Goal: Task Accomplishment & Management: Manage account settings

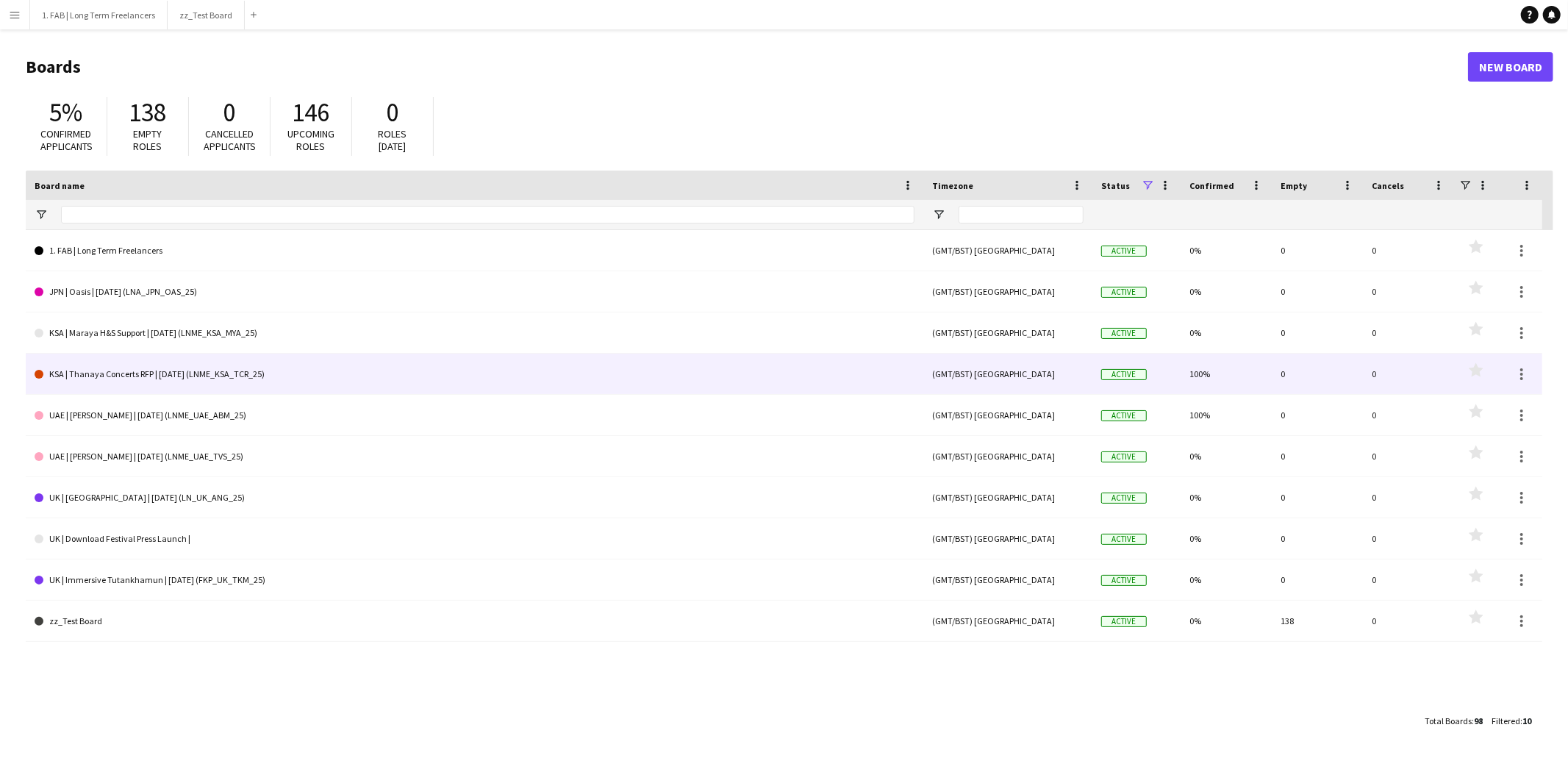
click at [191, 371] on link "KSA | Thanaya Concerts RFP | [DATE] (LNME_KSA_TCR_25)" at bounding box center [474, 374] width 880 height 41
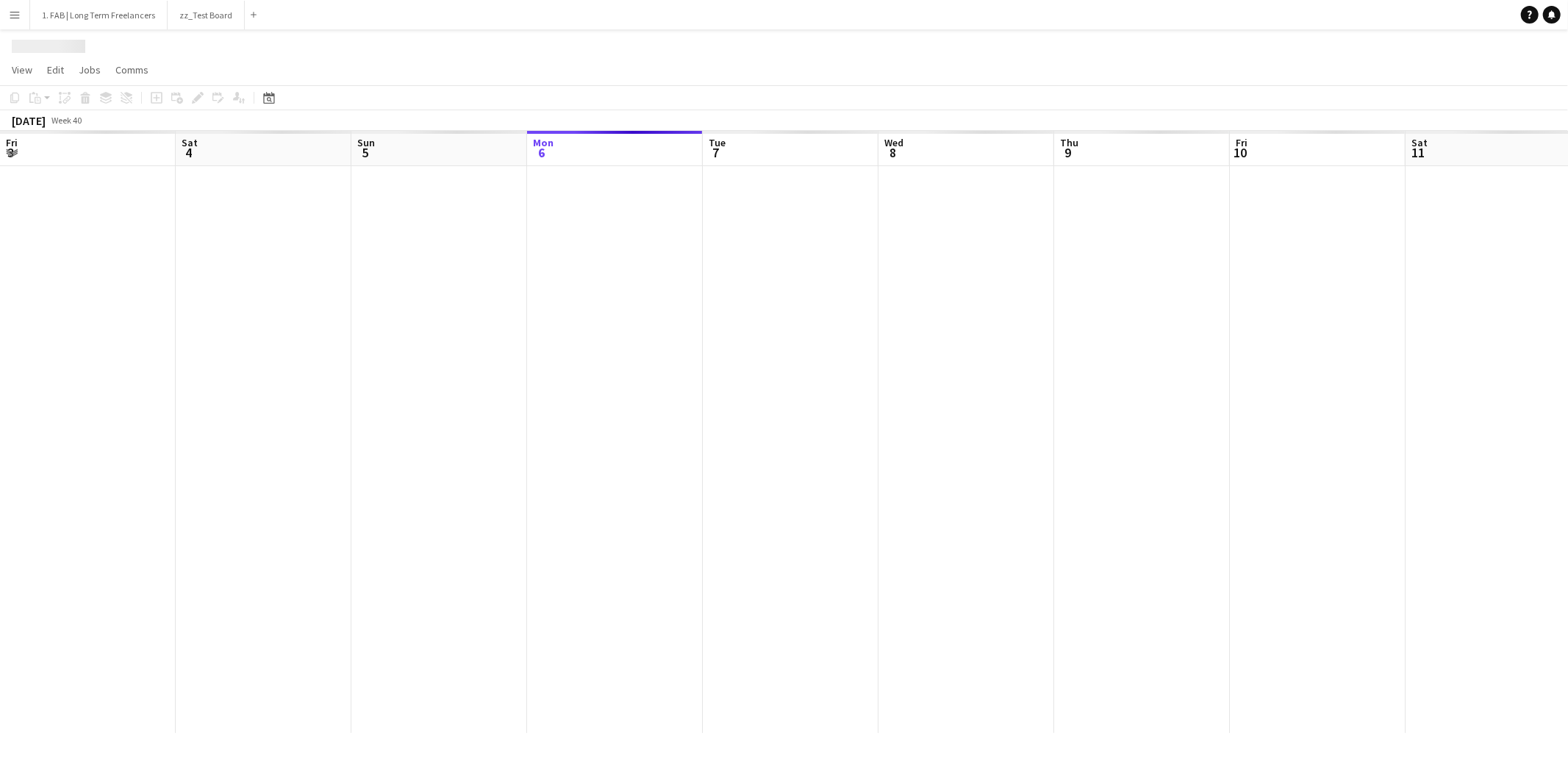
scroll to position [0, 351]
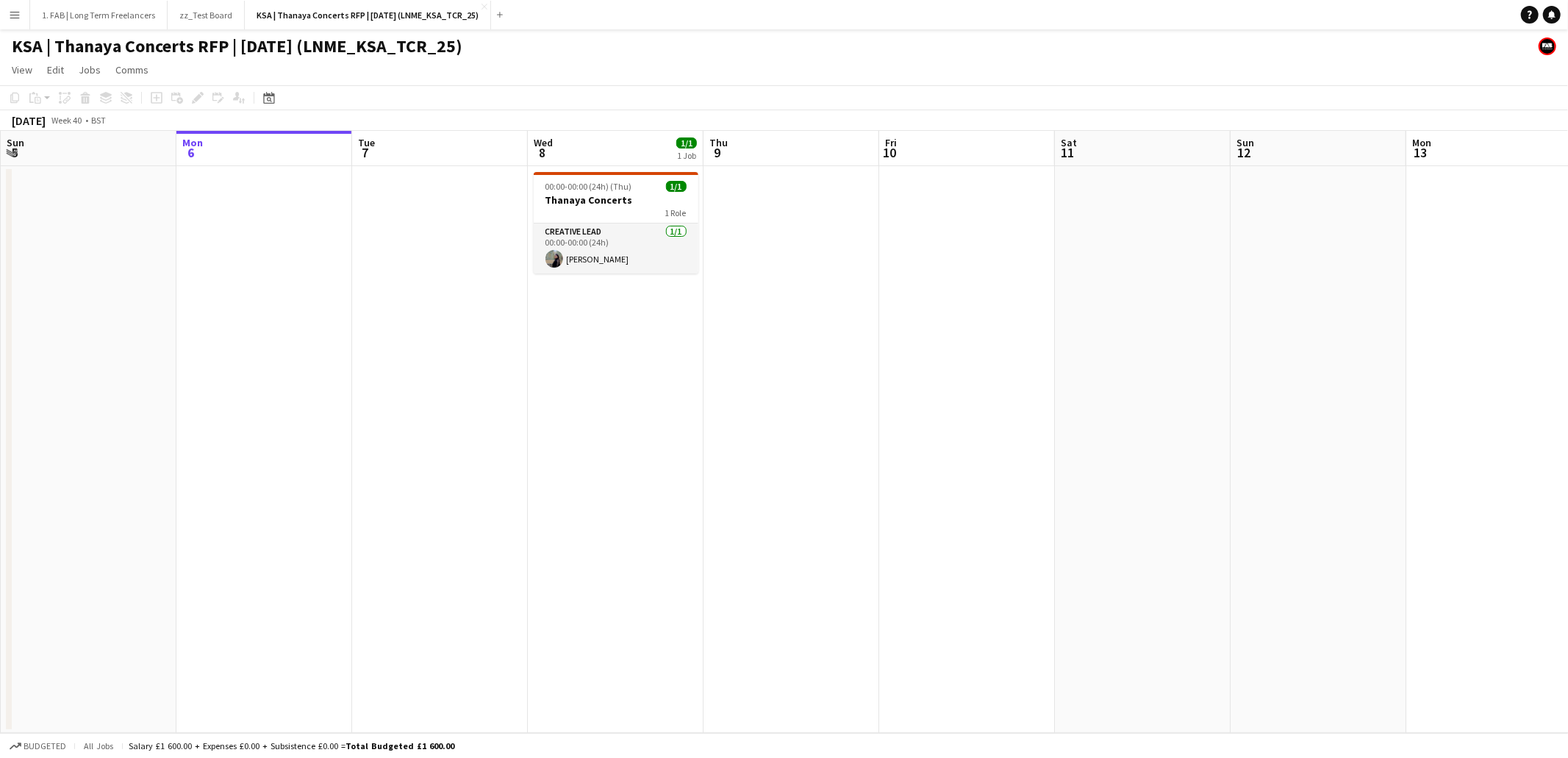
click at [670, 57] on app-page-menu "View Day view expanded Day view collapsed Month view Date picker Jump to [DATE]…" at bounding box center [784, 71] width 1568 height 28
click at [536, 61] on app-page-menu "View Day view expanded Day view collapsed Month view Date picker Jump to [DATE]…" at bounding box center [784, 71] width 1568 height 28
click at [17, 15] on app-icon "Menu" at bounding box center [15, 15] width 11 height 11
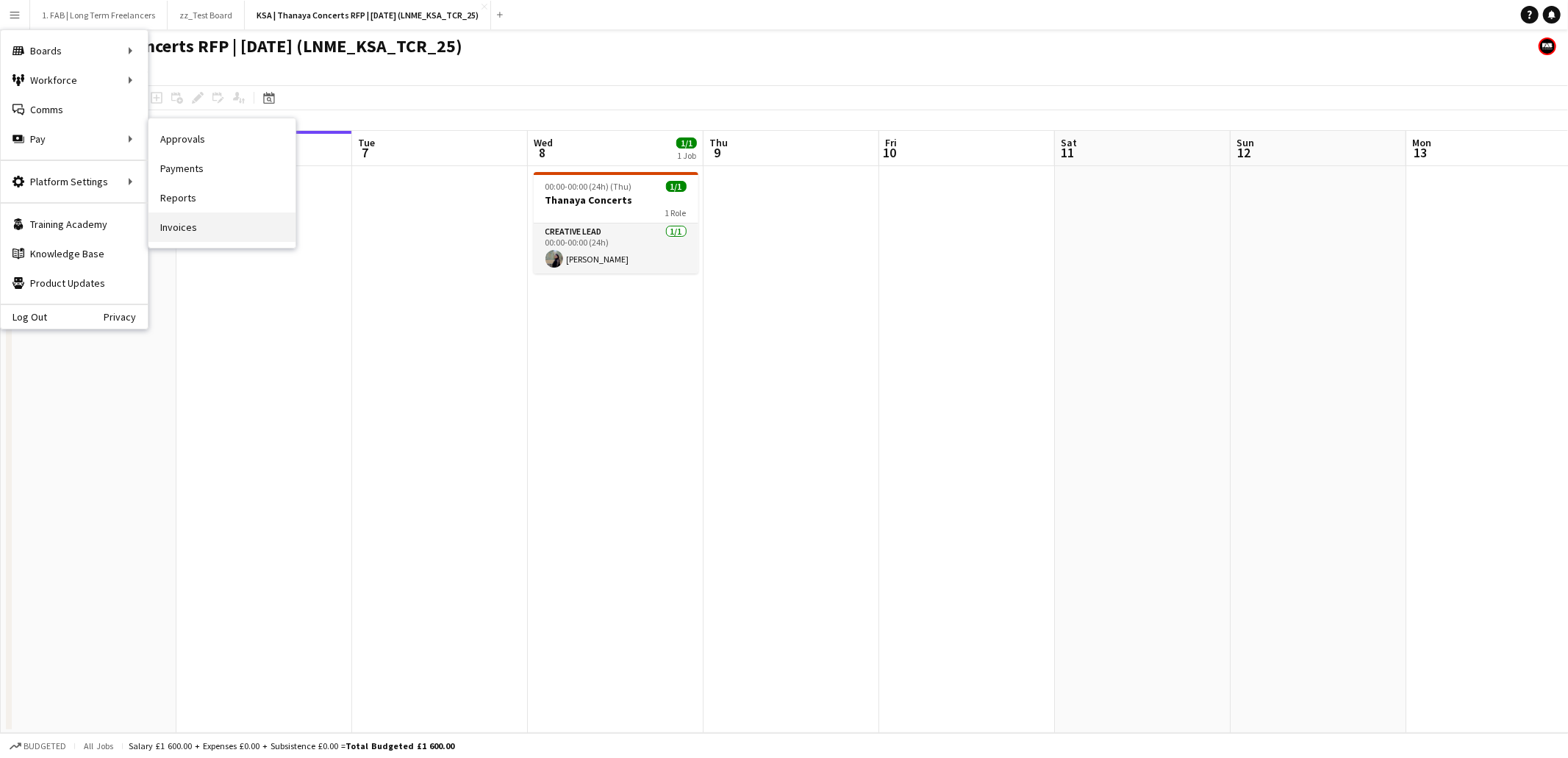
click at [214, 224] on link "Invoices" at bounding box center [222, 227] width 147 height 29
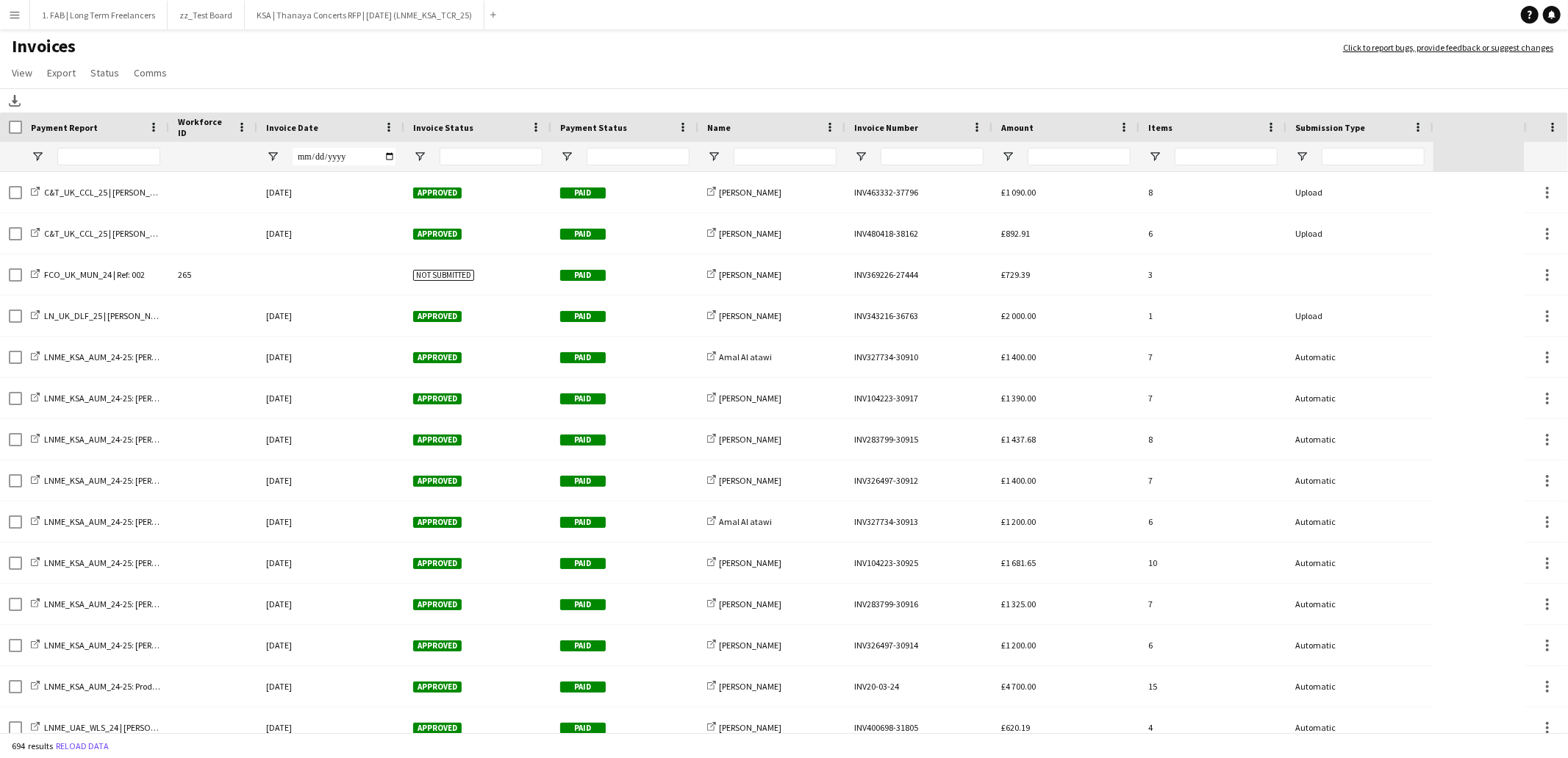
click at [312, 127] on span "Invoice Date" at bounding box center [292, 127] width 52 height 11
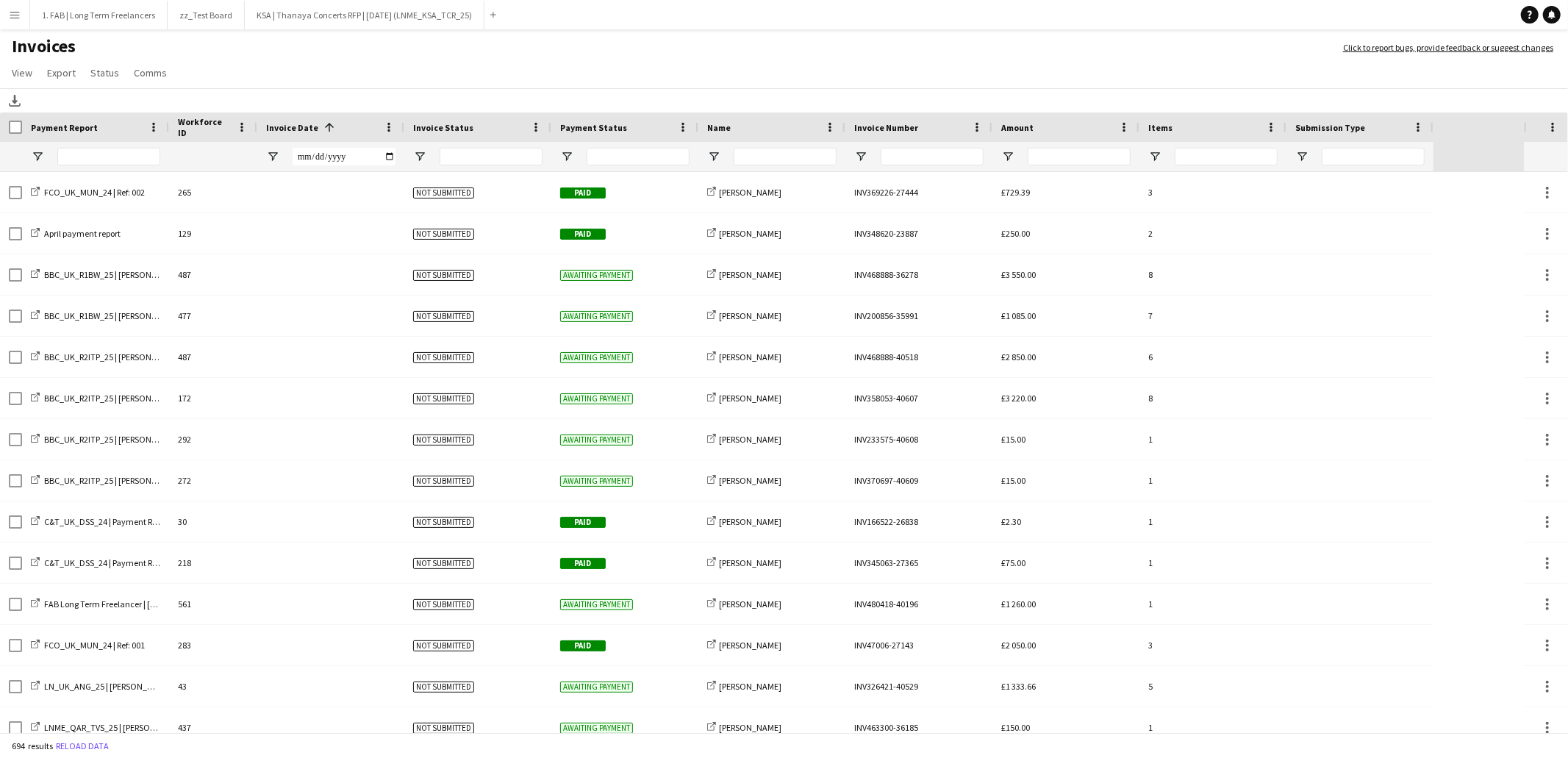
click at [323, 126] on span at bounding box center [330, 127] width 13 height 13
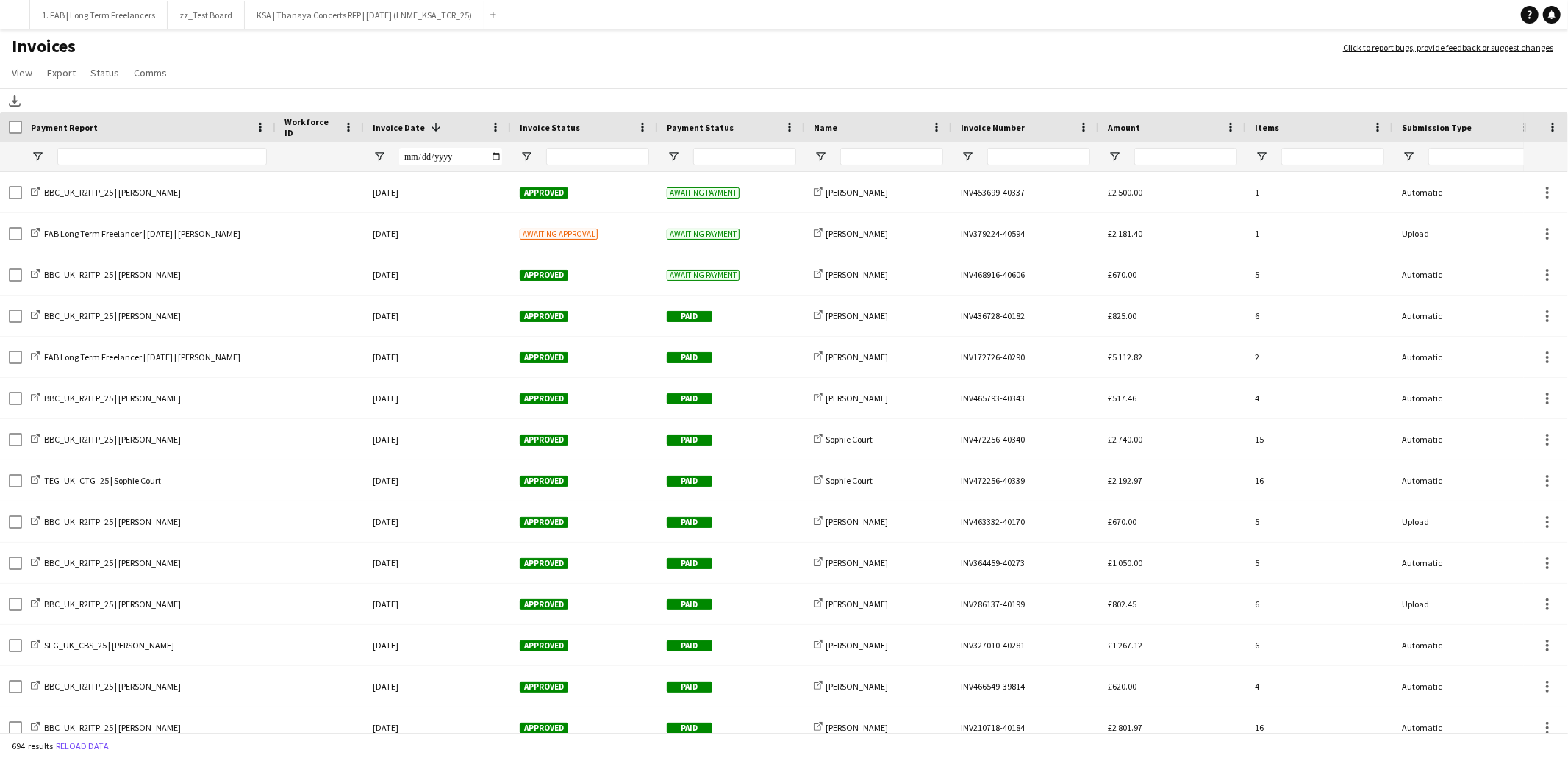
drag, startPoint x: 168, startPoint y: 128, endPoint x: 274, endPoint y: 125, distance: 106.0
click at [274, 125] on div at bounding box center [275, 128] width 6 height 29
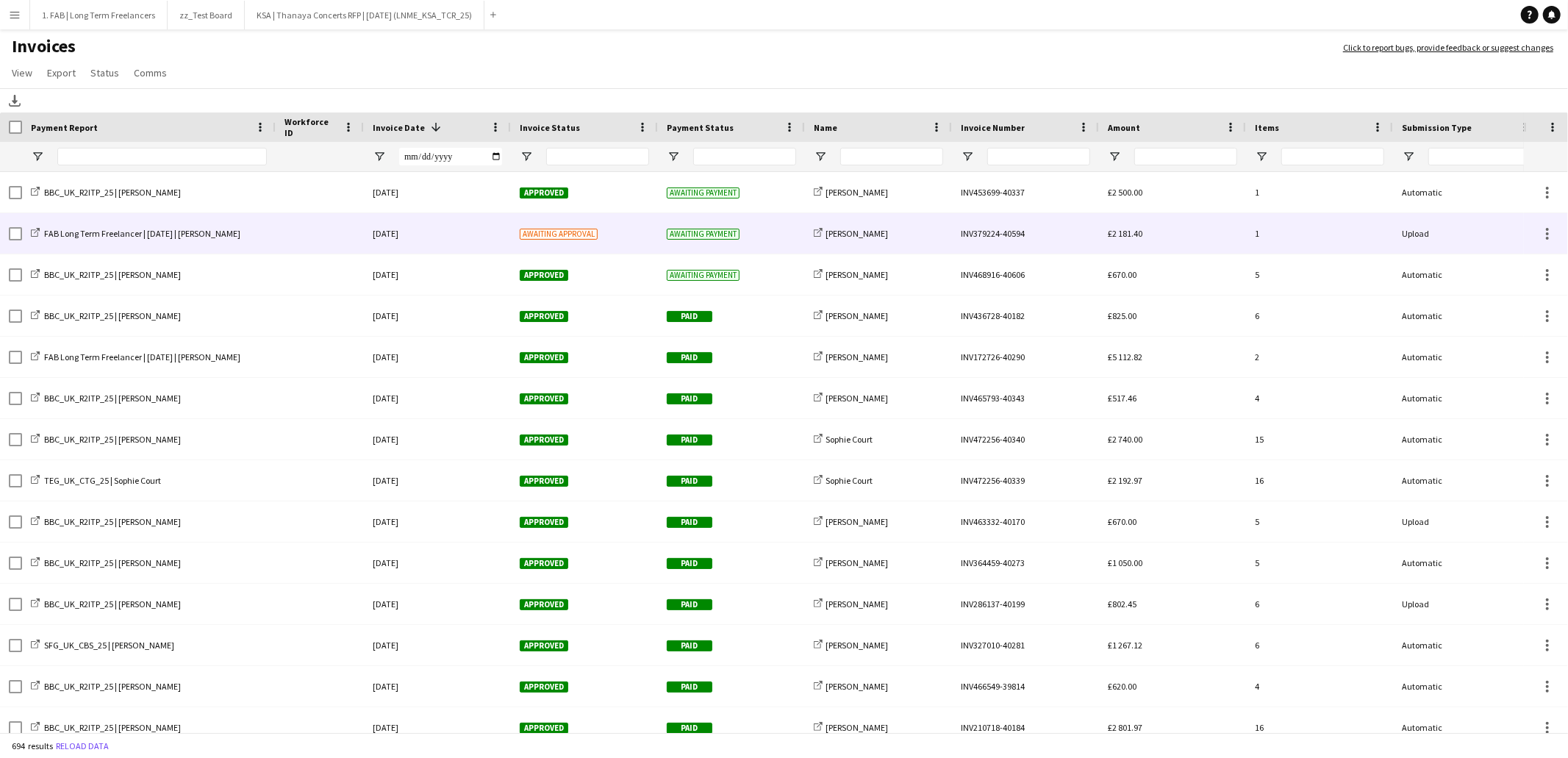
click at [414, 231] on div "[DATE]" at bounding box center [438, 233] width 147 height 40
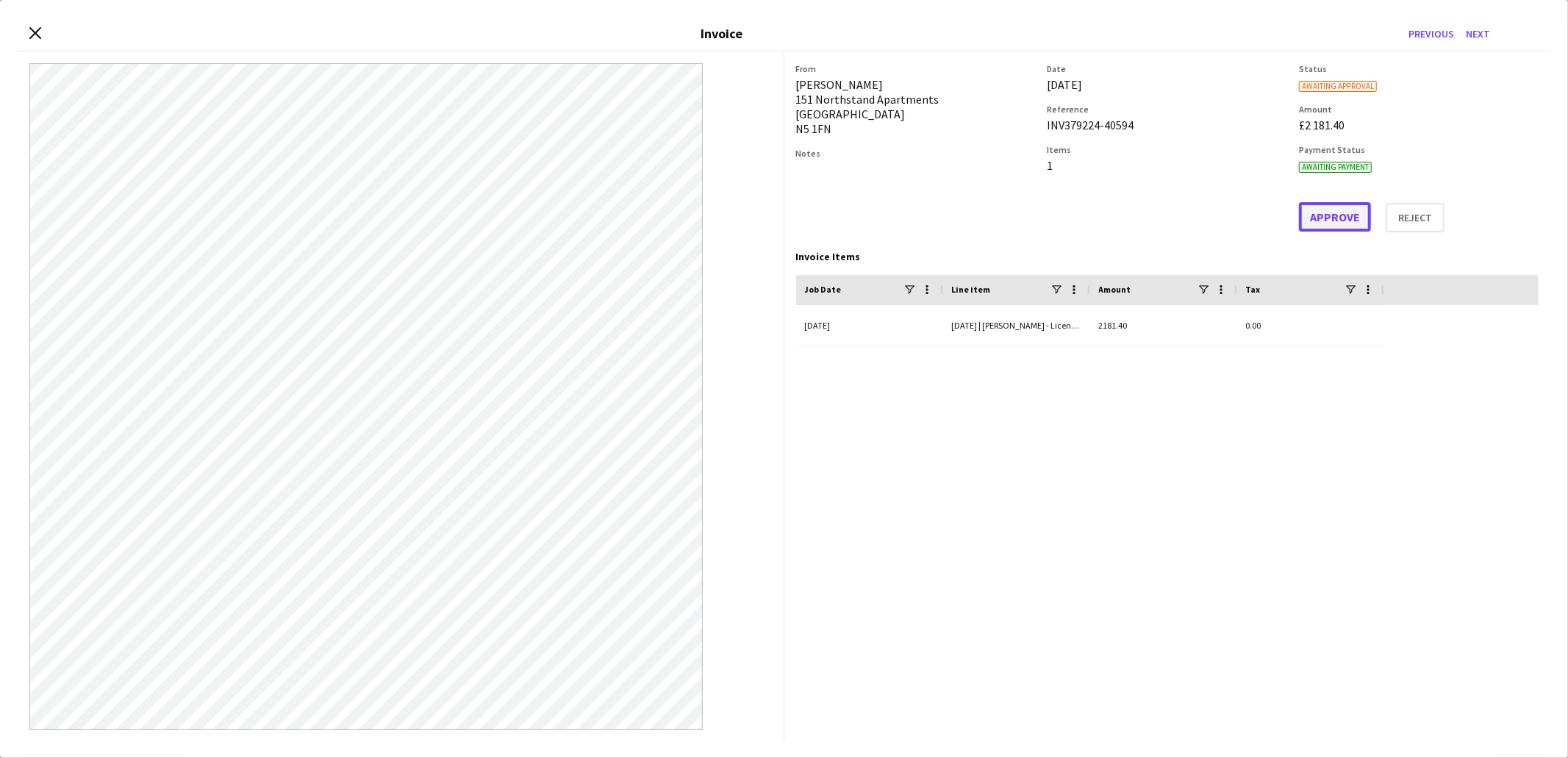
click at [1319, 222] on button "Approve" at bounding box center [1335, 217] width 72 height 29
click at [31, 33] on icon "Close invoice dialog" at bounding box center [34, 32] width 14 height 14
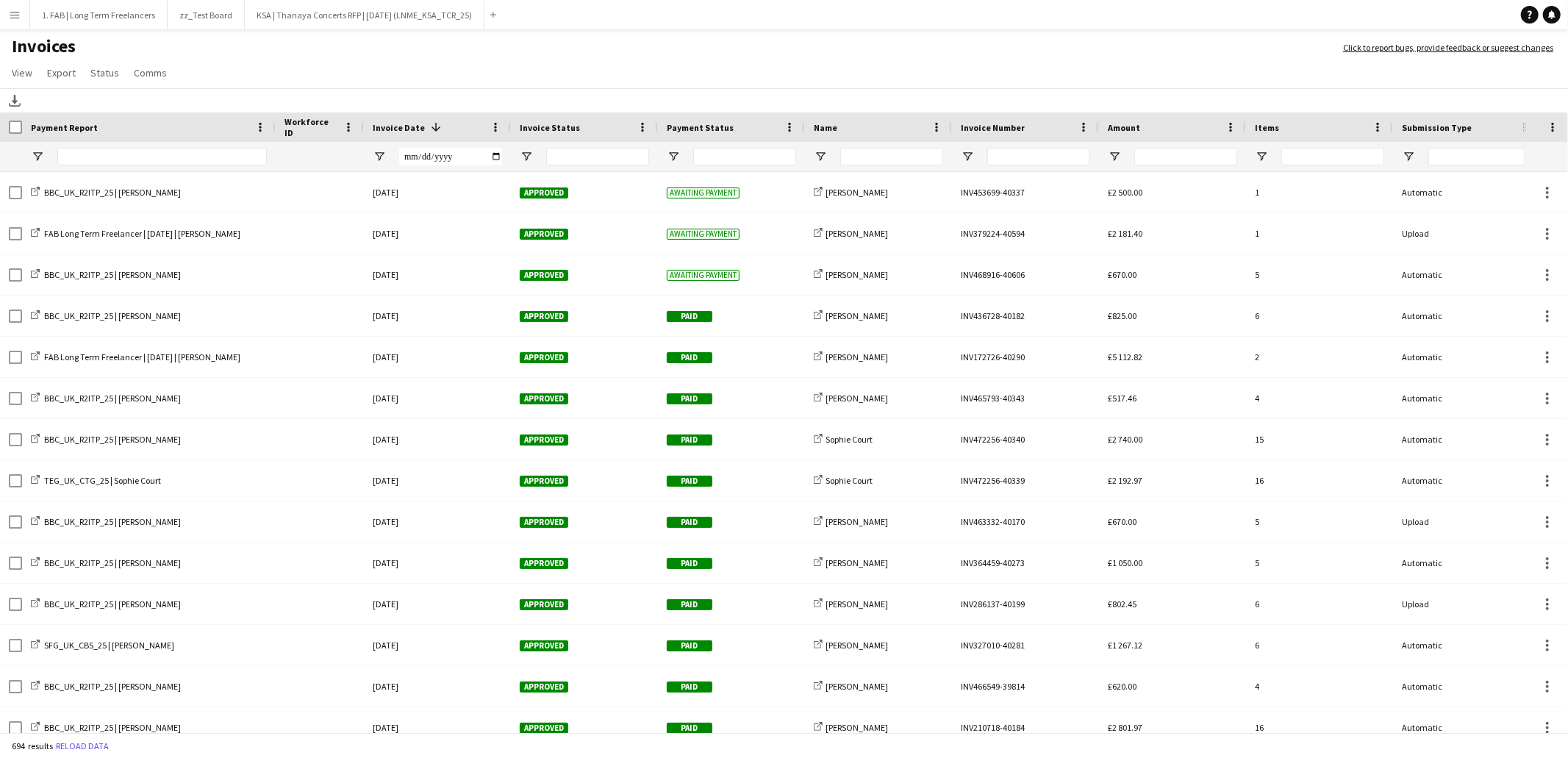
click at [1038, 65] on app-page-menu "View Customise view Customise filters Reset Filters Reset View Reset All Export…" at bounding box center [784, 74] width 1568 height 28
click at [18, 13] on app-icon "Menu" at bounding box center [15, 15] width 11 height 11
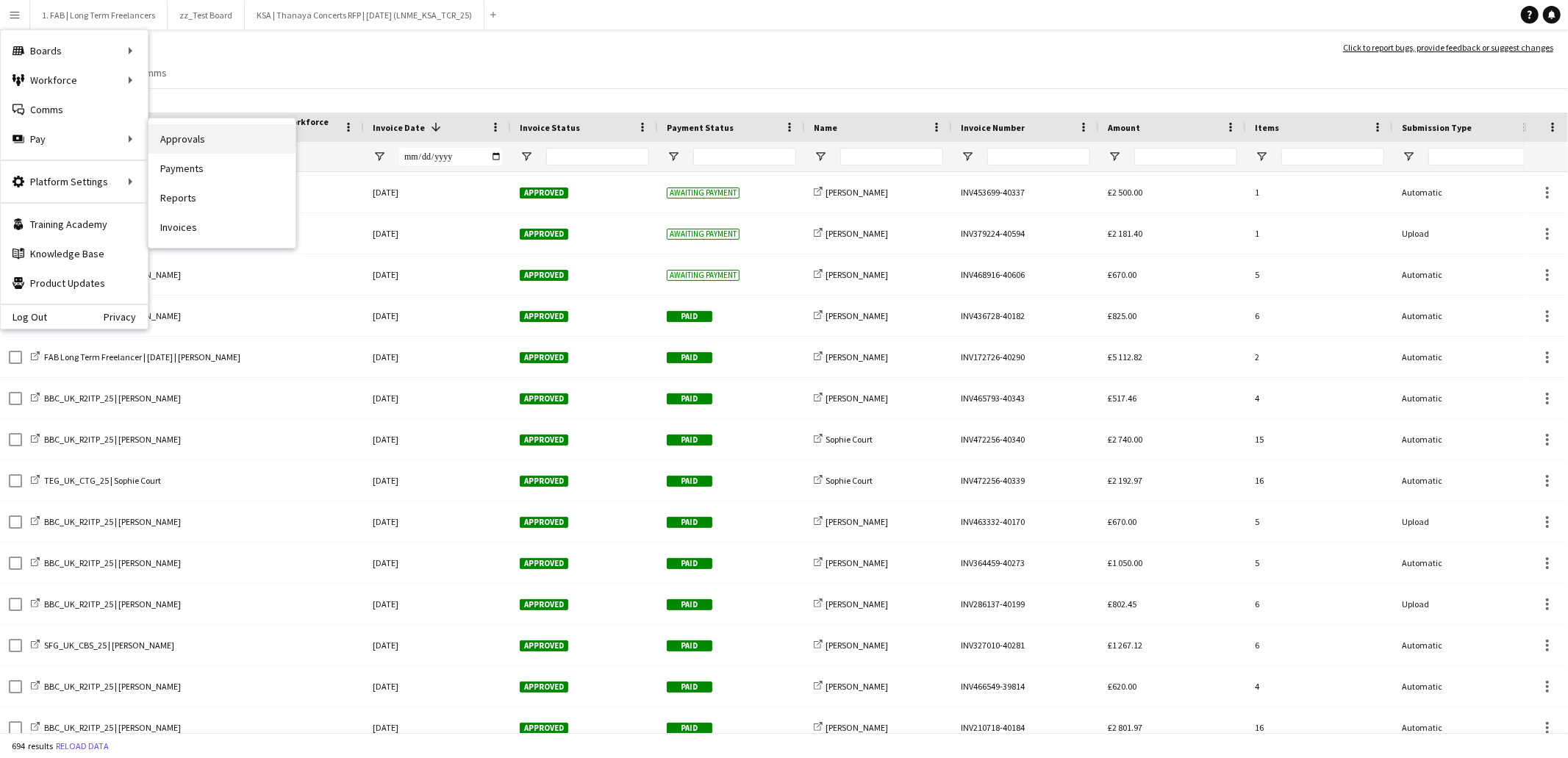
click at [182, 130] on link "Approvals" at bounding box center [222, 139] width 147 height 29
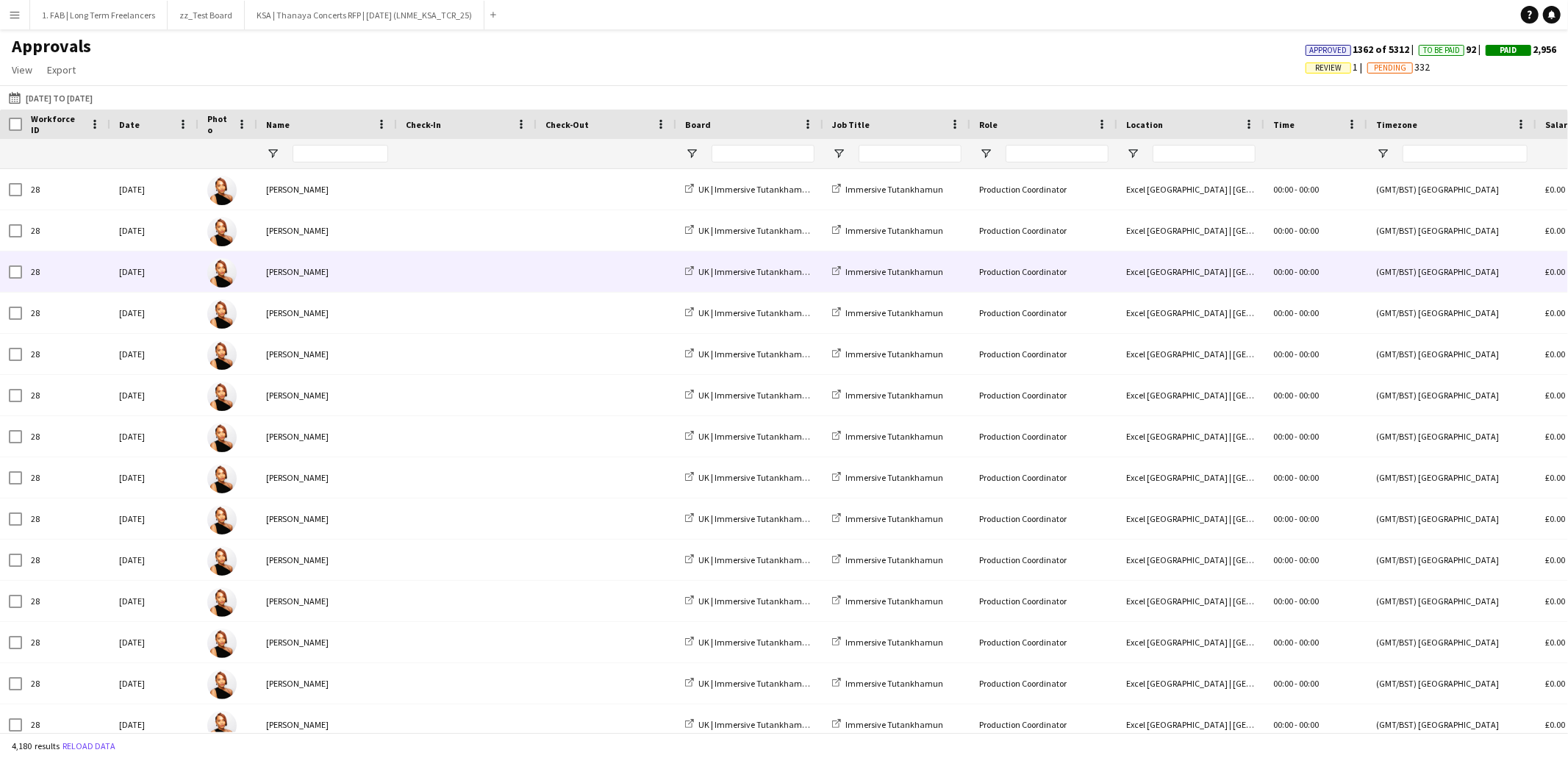
type input "*******"
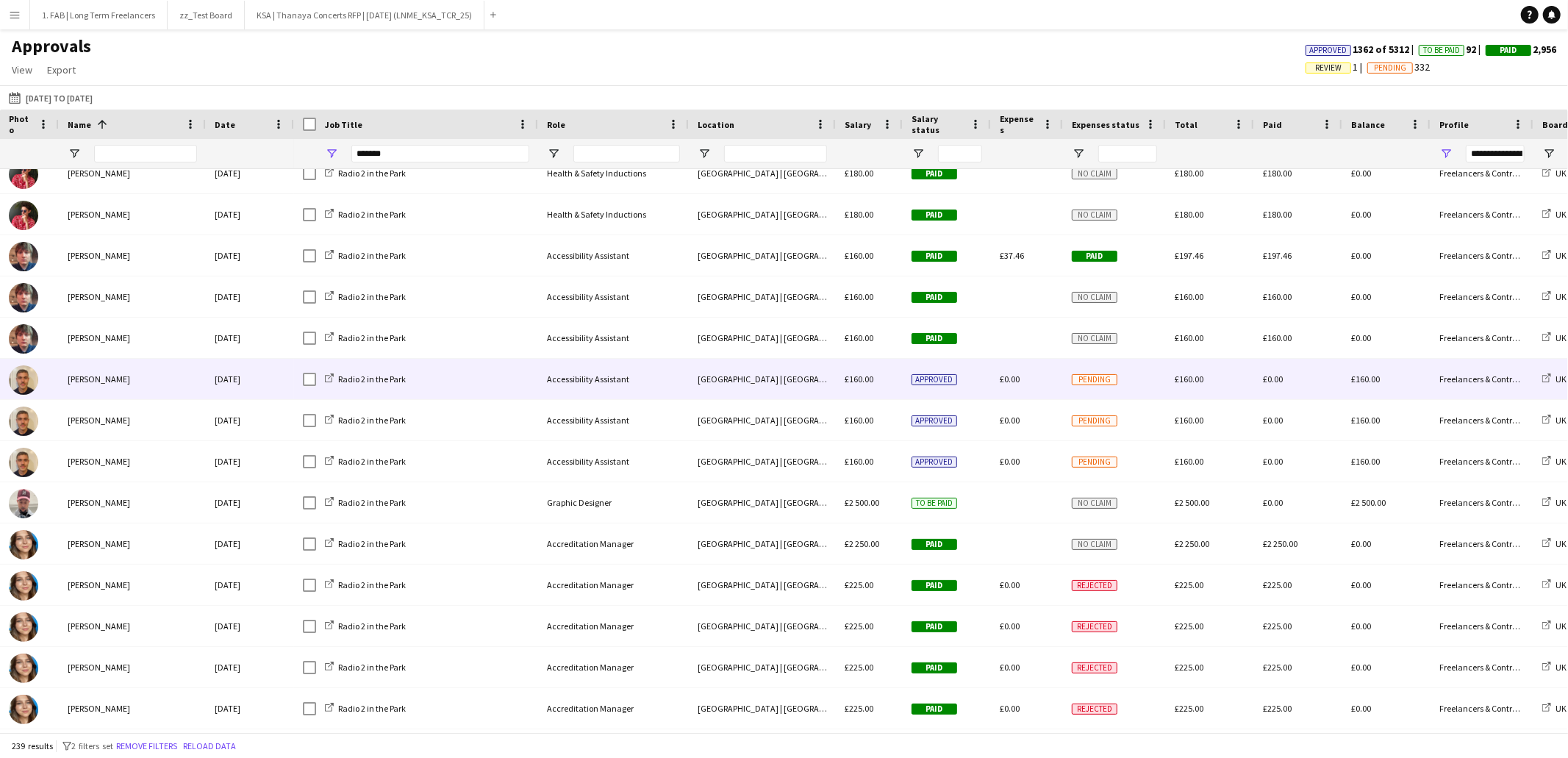
click at [103, 383] on div "[PERSON_NAME]" at bounding box center [133, 379] width 147 height 40
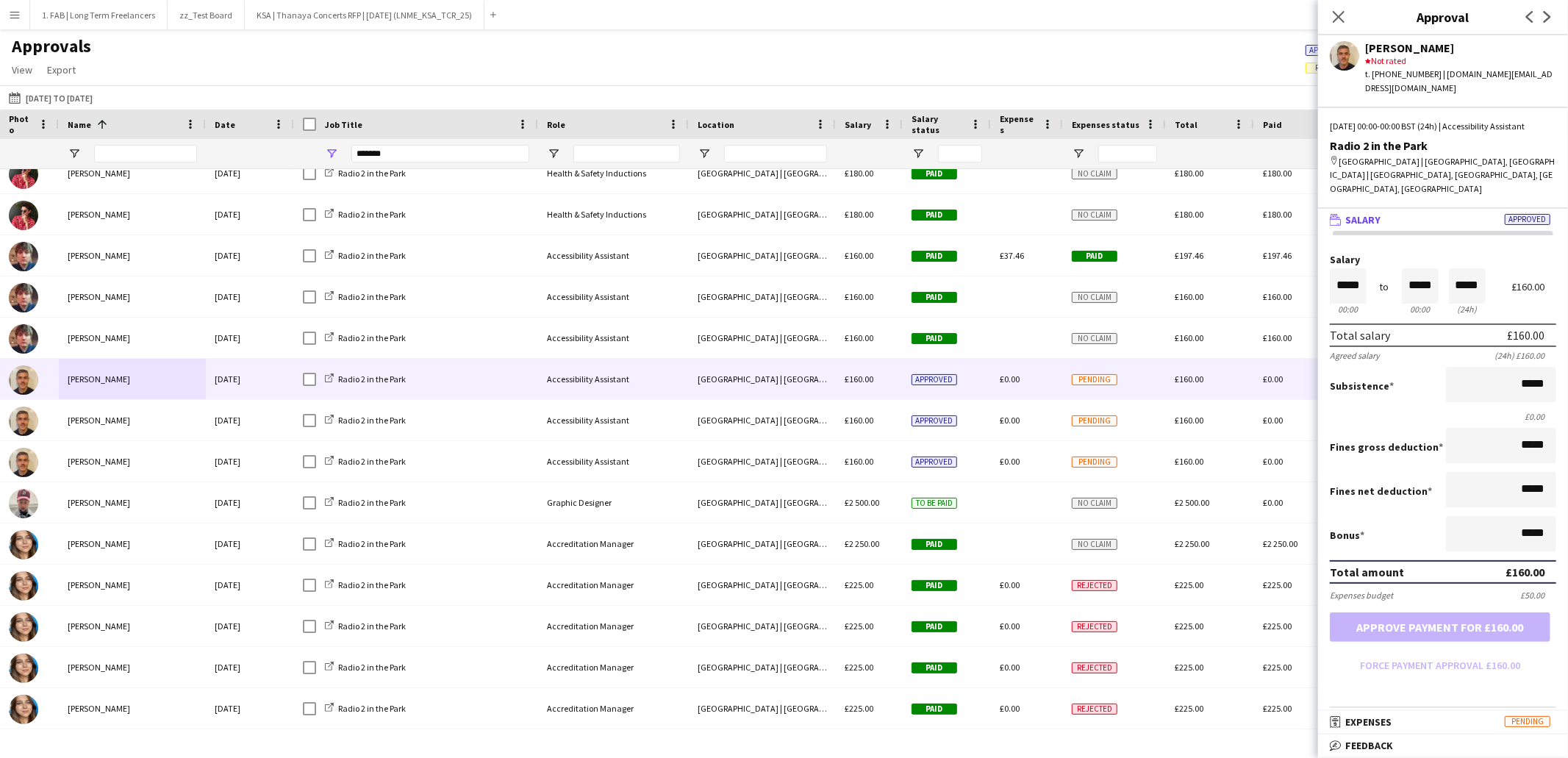
click at [1343, 57] on app-user-avatar at bounding box center [1345, 56] width 29 height 29
click at [1340, 13] on icon "Close pop-in" at bounding box center [1338, 16] width 14 height 14
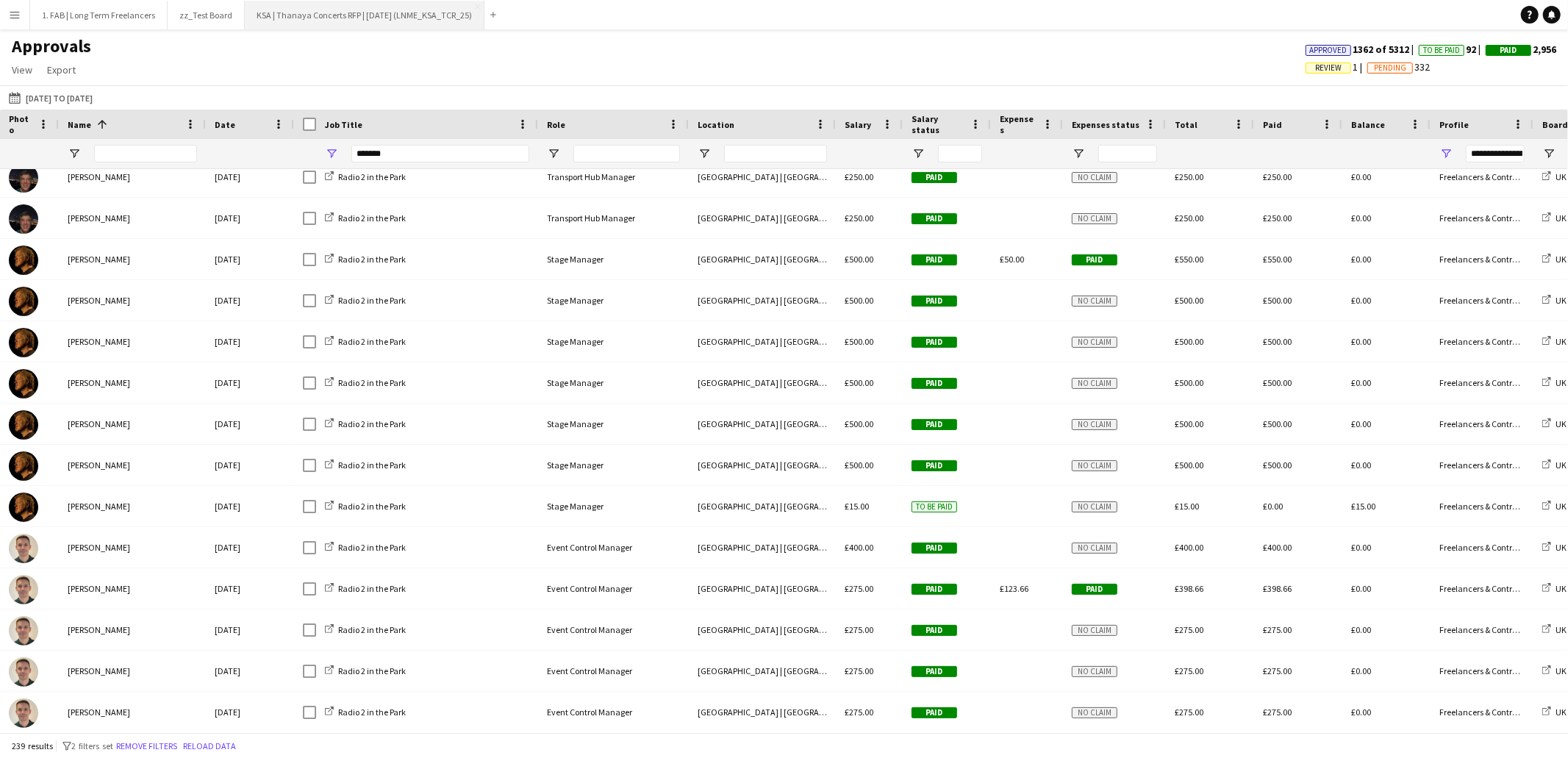
click at [347, 16] on button "KSA | Thanaya Concerts RFP | [DATE] (LNME_KSA_TCR_25) Close" at bounding box center [364, 15] width 240 height 29
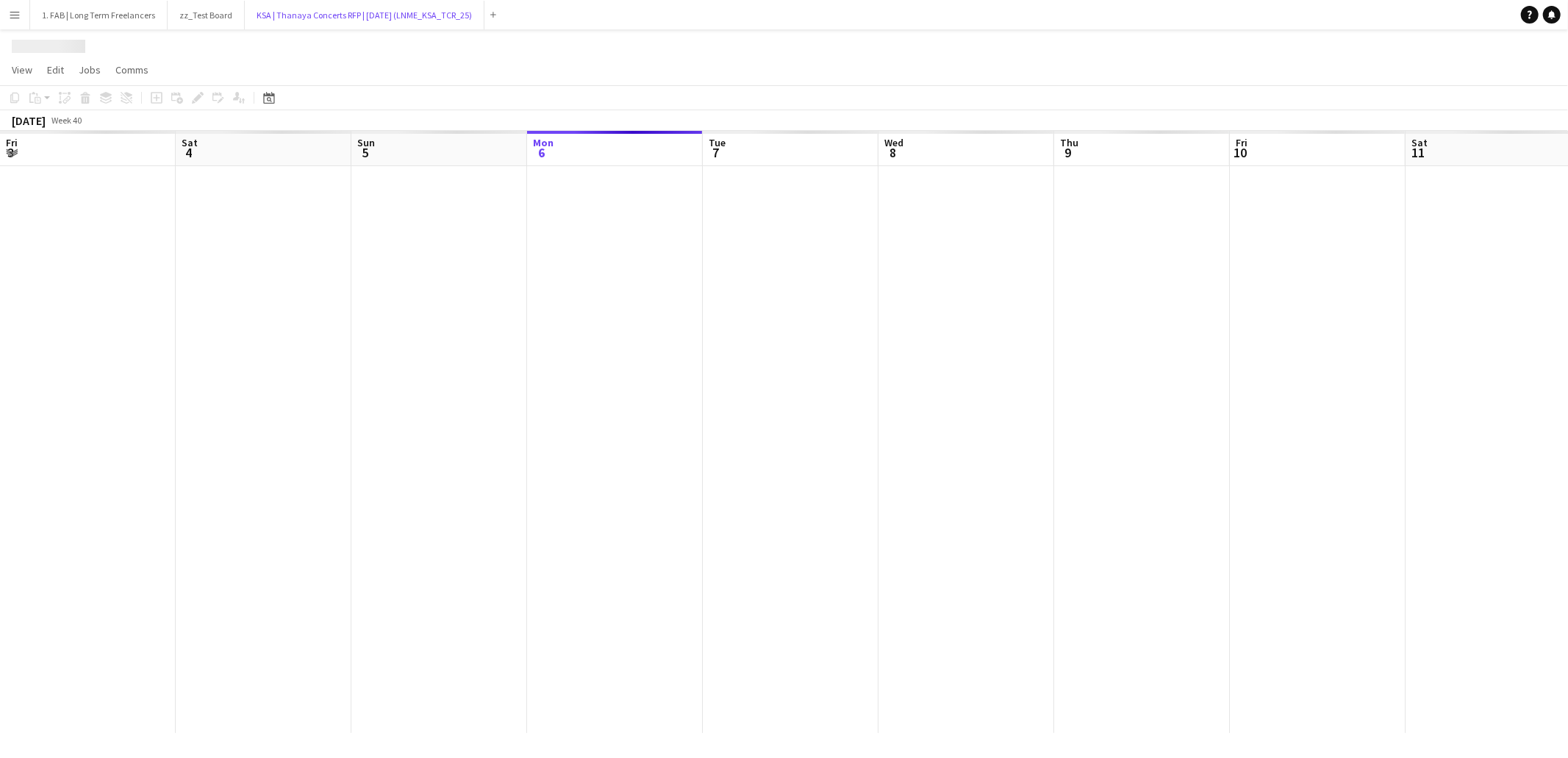
scroll to position [0, 351]
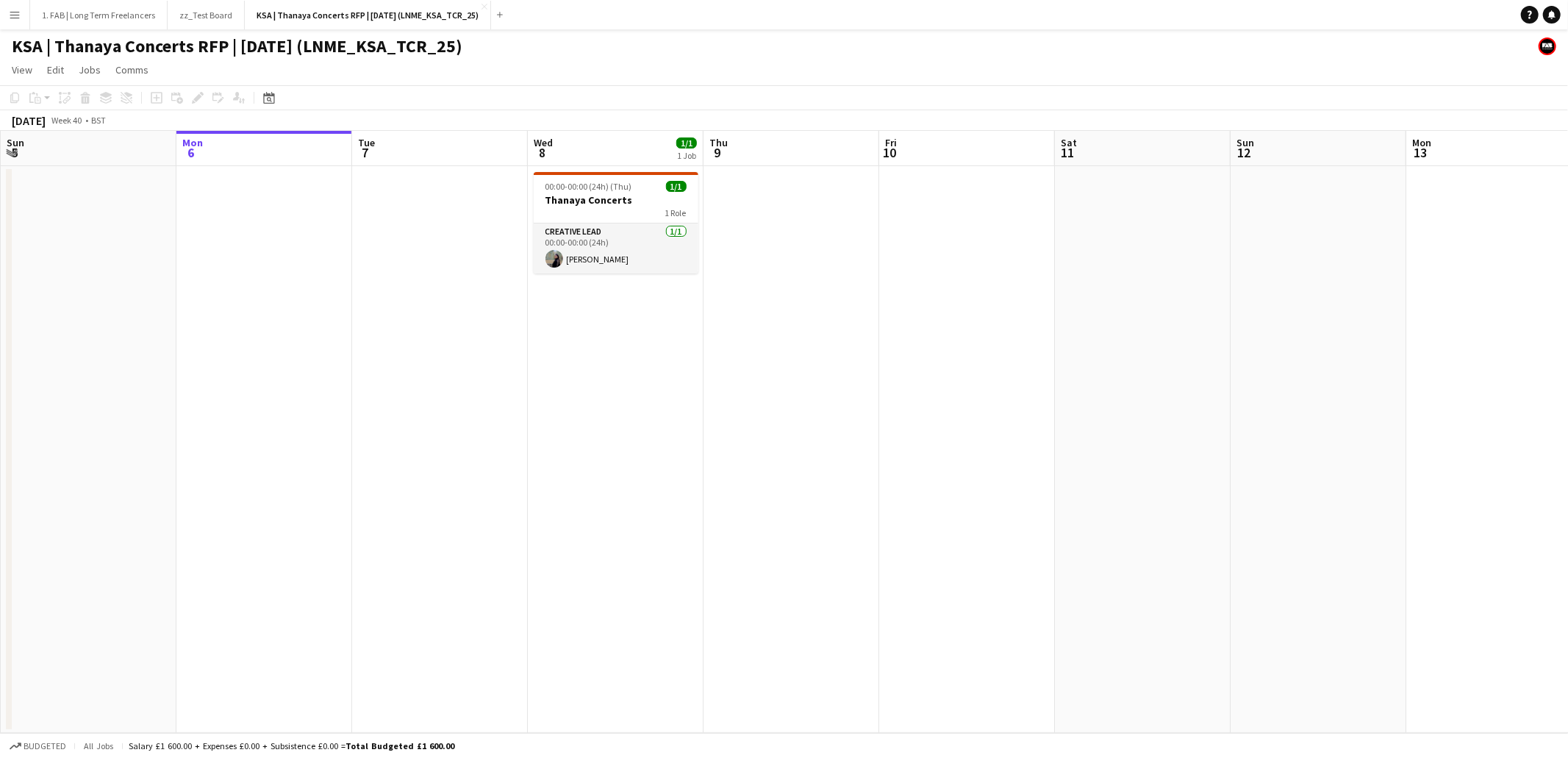
click at [7, 19] on button "Menu" at bounding box center [15, 15] width 29 height 29
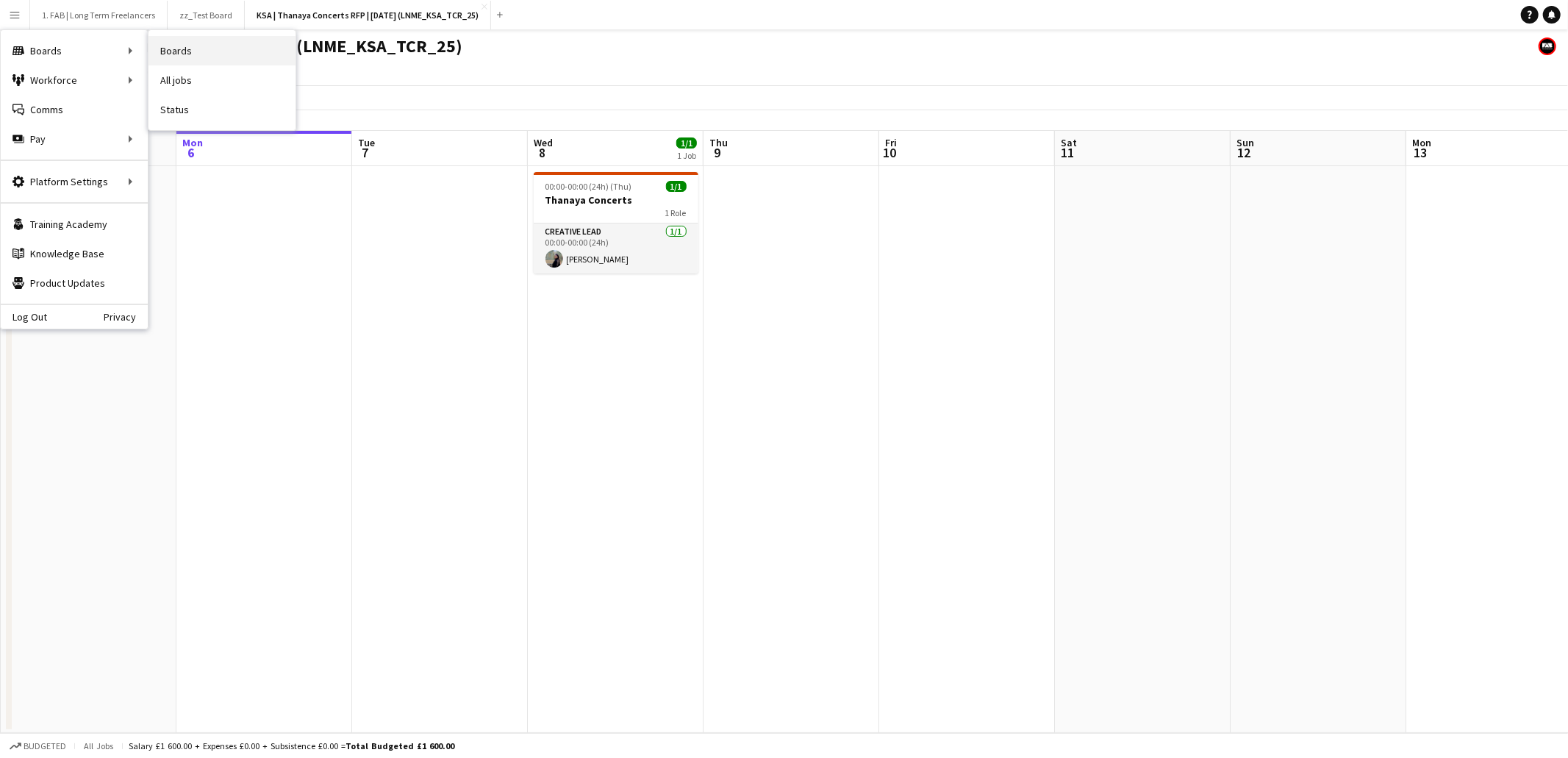
click at [213, 56] on link "Boards" at bounding box center [222, 51] width 147 height 29
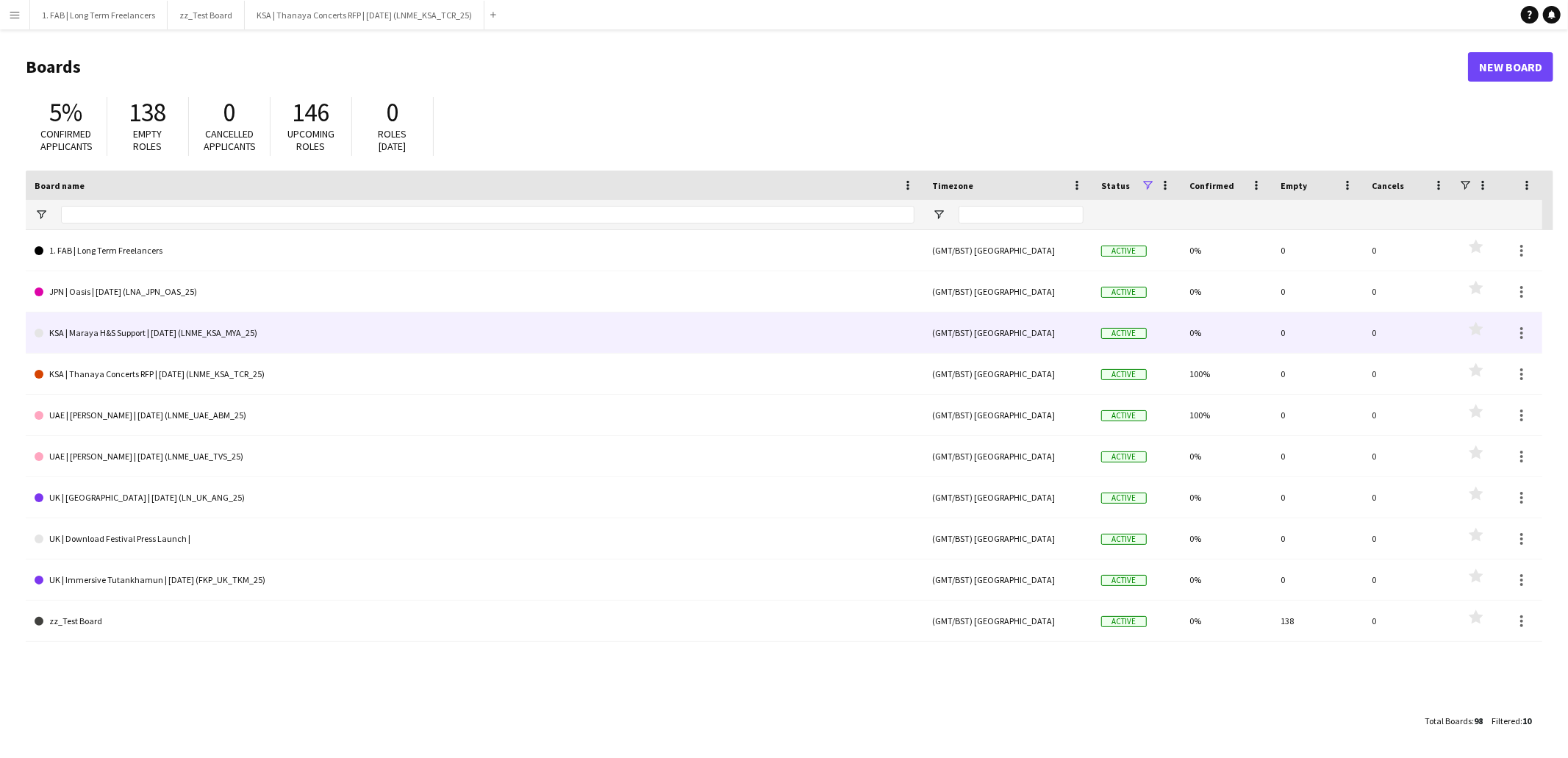
click at [133, 337] on link "KSA | Maraya H&S Support | [DATE] (LNME_KSA_MYA_25)" at bounding box center [474, 333] width 880 height 41
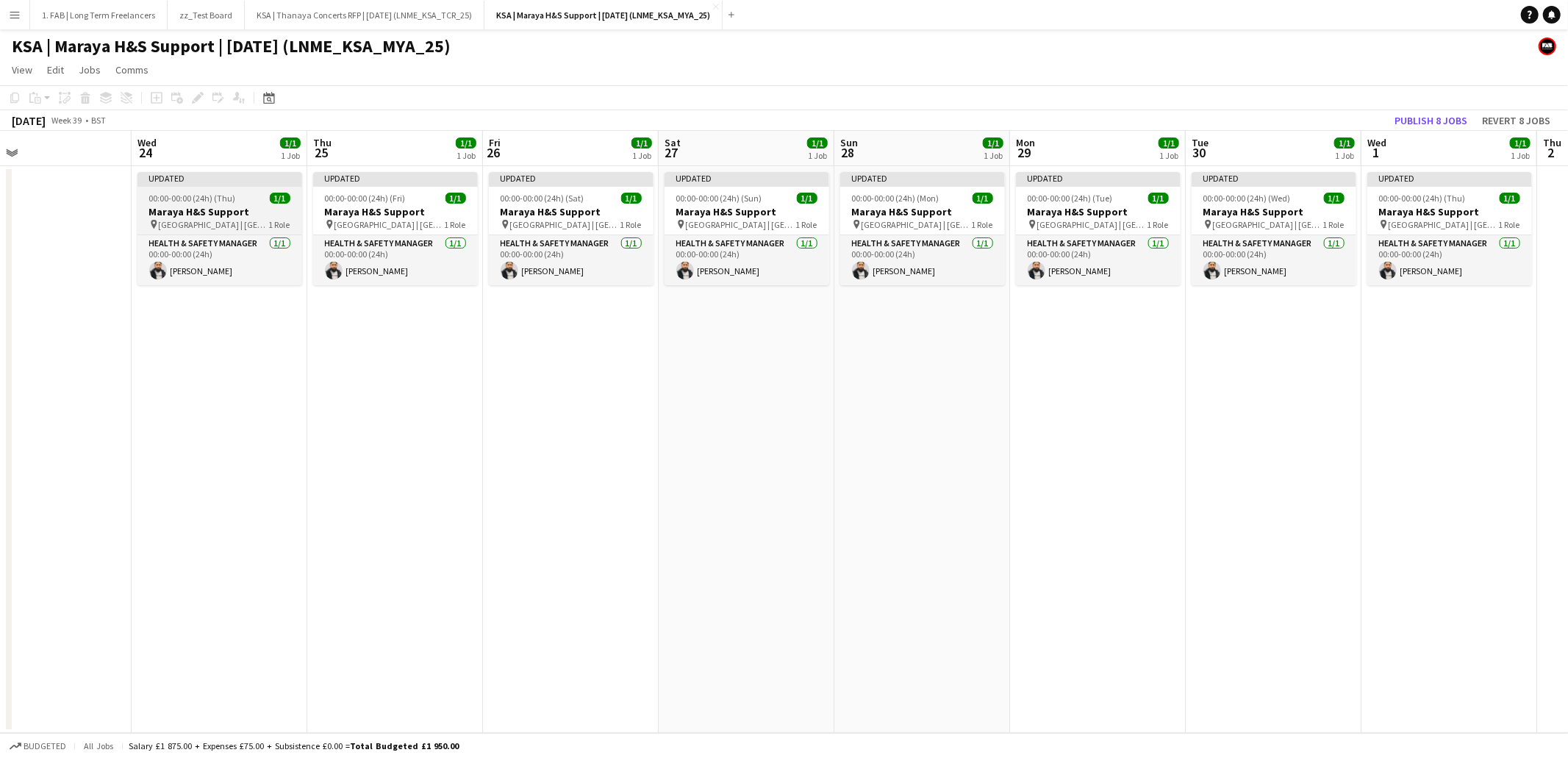
scroll to position [0, 438]
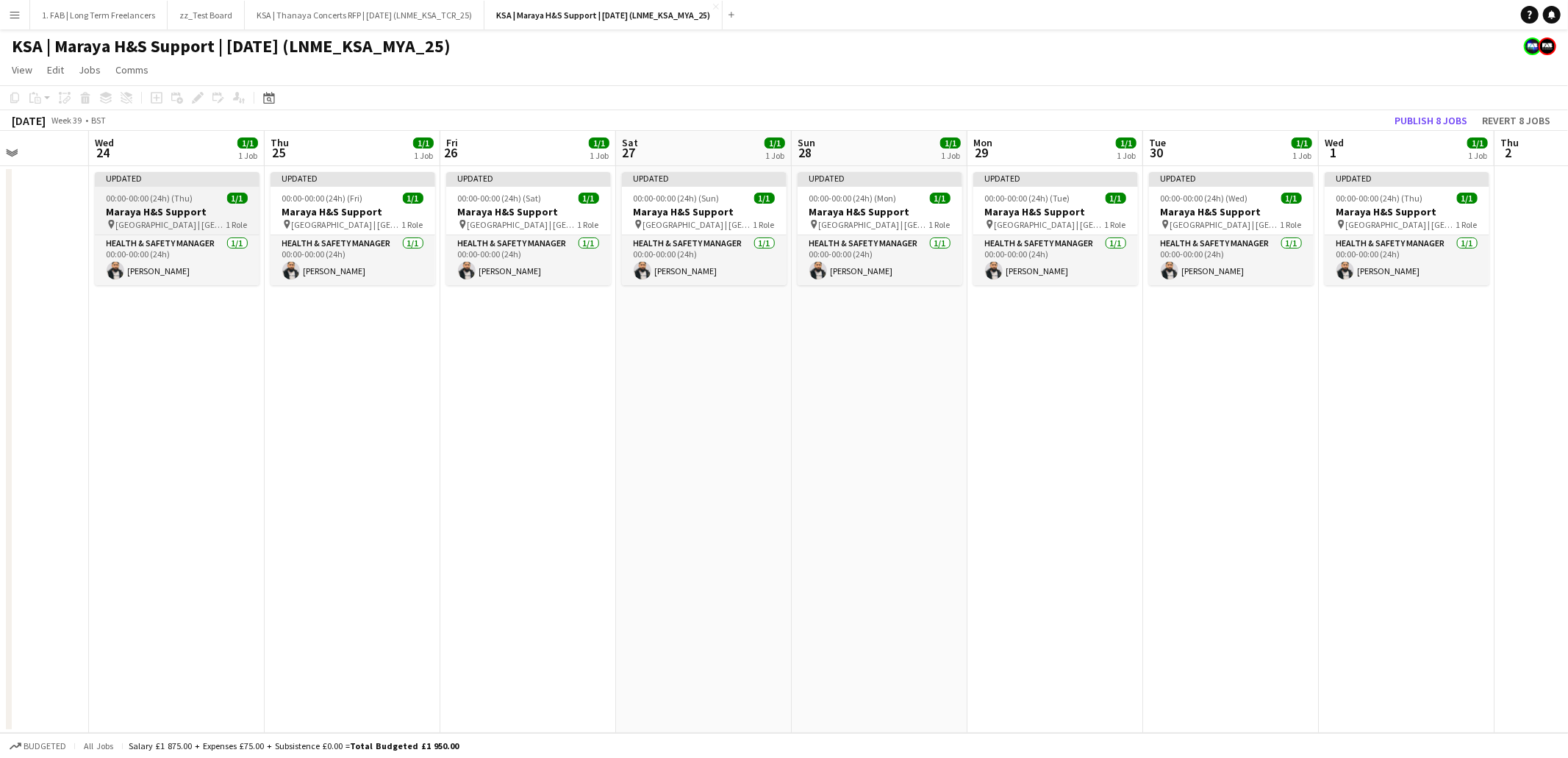
click at [146, 213] on h3 "Maraya H&S Support" at bounding box center [177, 212] width 164 height 13
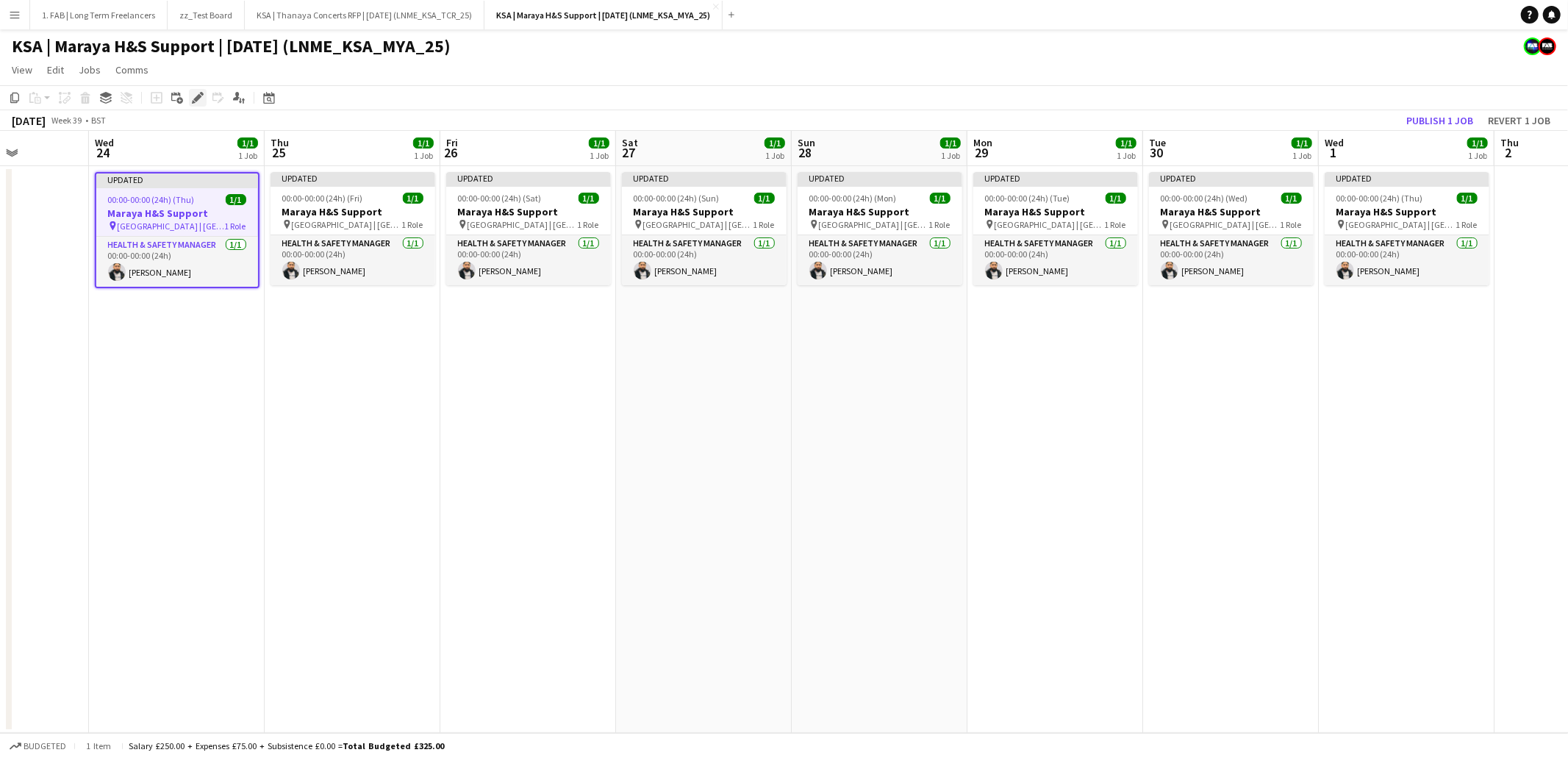
click at [192, 98] on icon "Edit" at bounding box center [198, 97] width 11 height 11
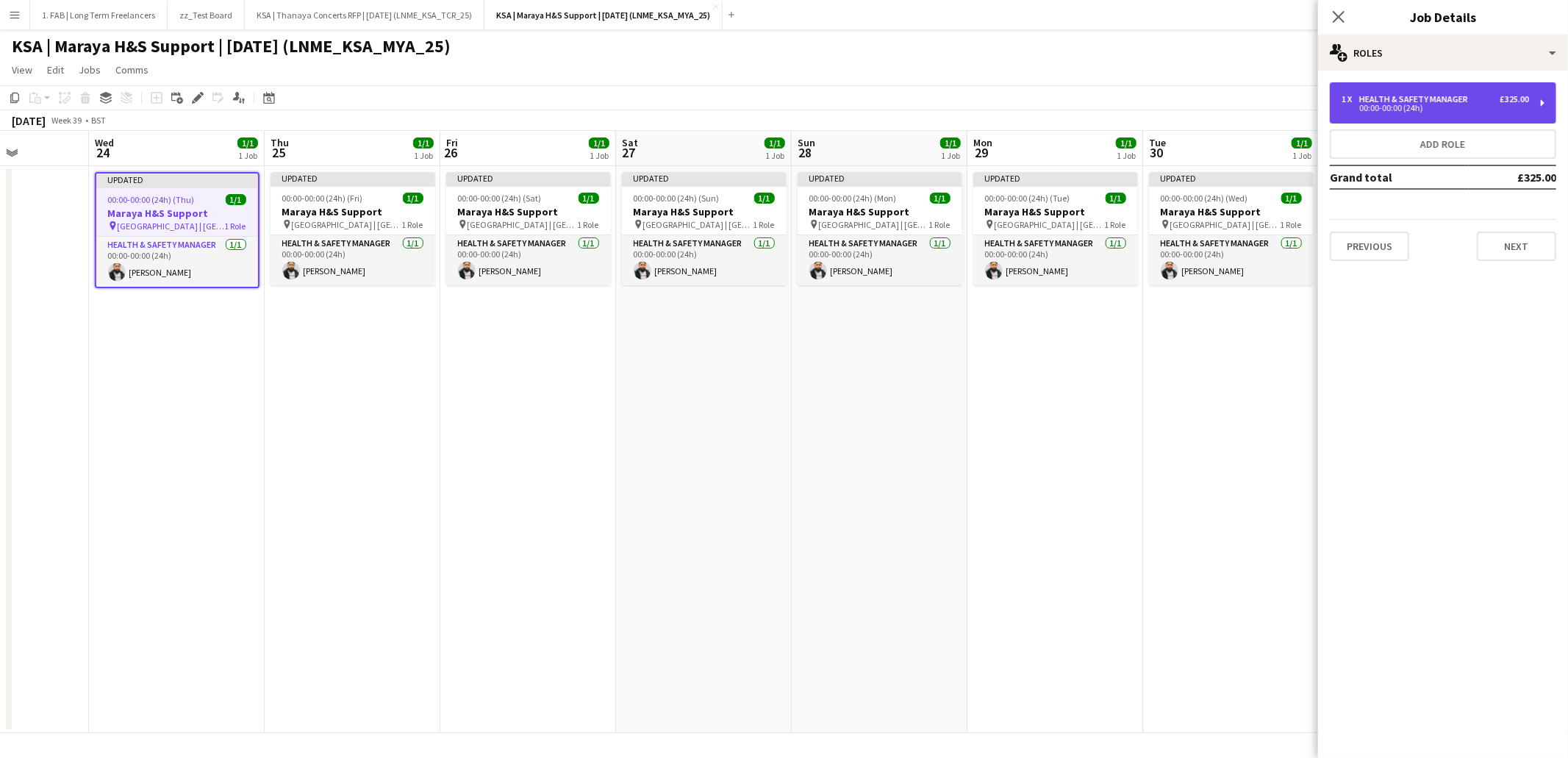
click at [1436, 105] on div "00:00-00:00 (24h)" at bounding box center [1435, 108] width 187 height 7
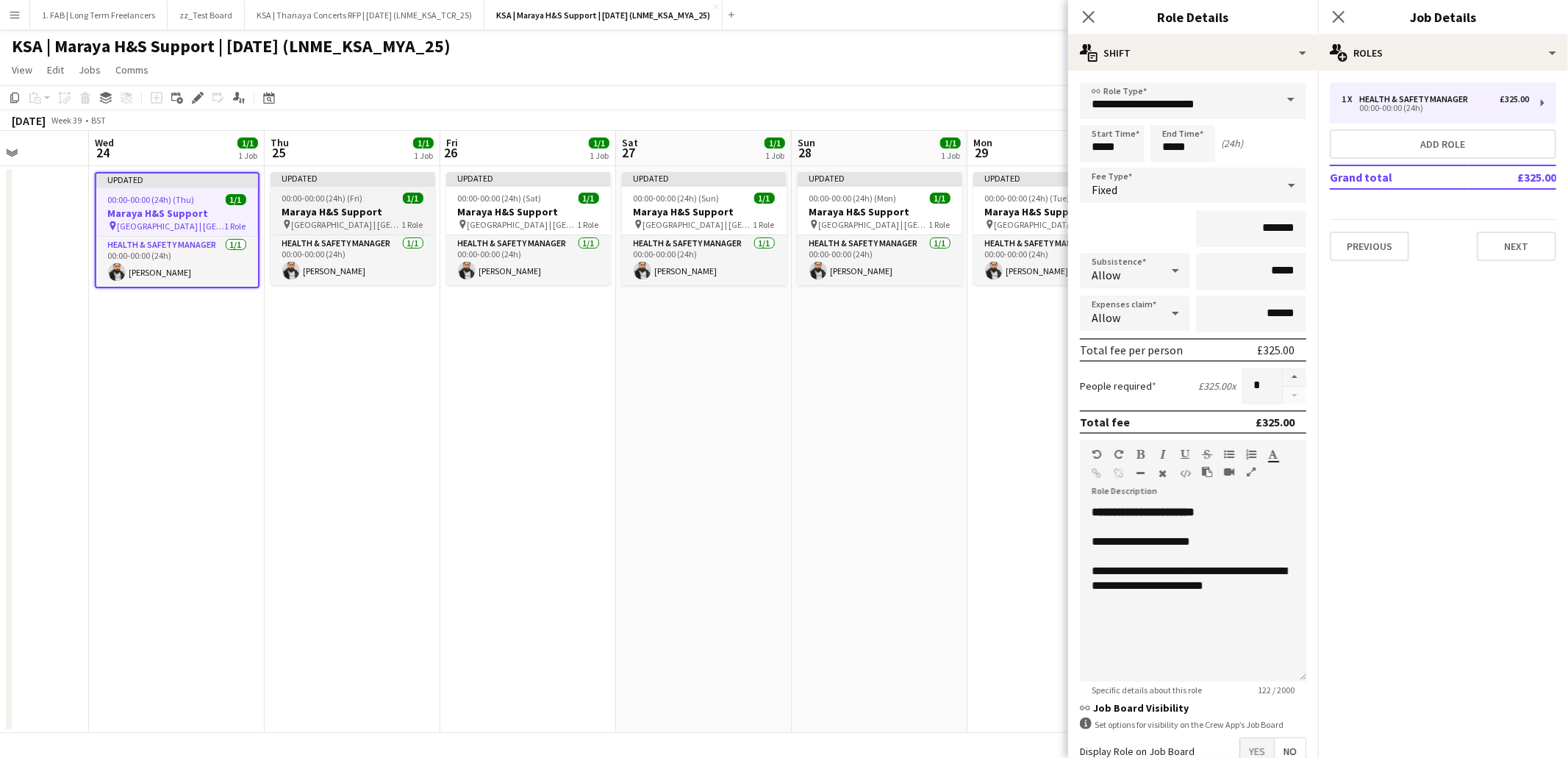
click at [374, 195] on div "00:00-00:00 (24h) (Fri) 1/1" at bounding box center [353, 197] width 164 height 11
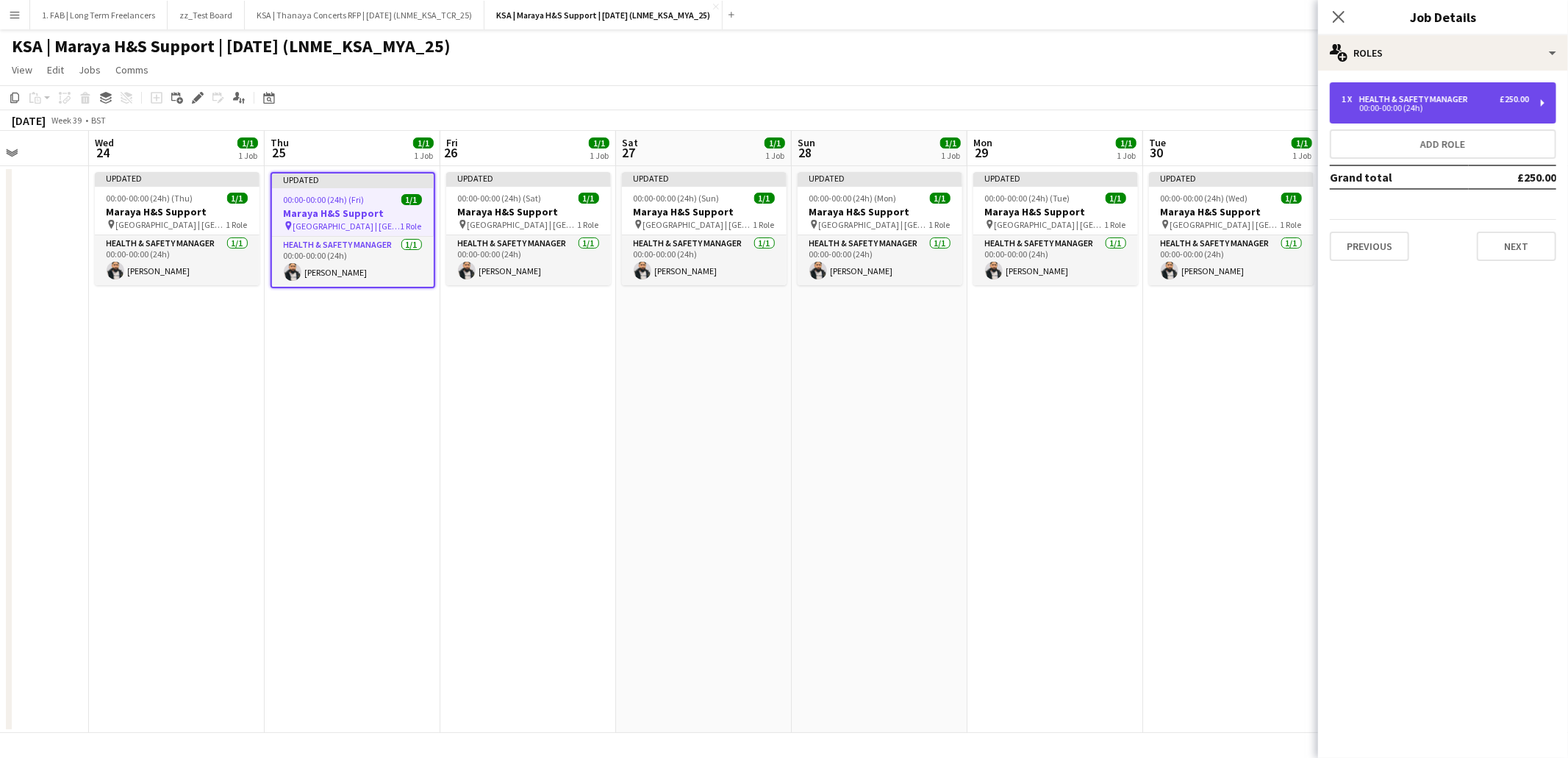
click at [1422, 115] on div "1 x Health & Safety Manager £250.00 00:00-00:00 (24h)" at bounding box center [1443, 103] width 227 height 41
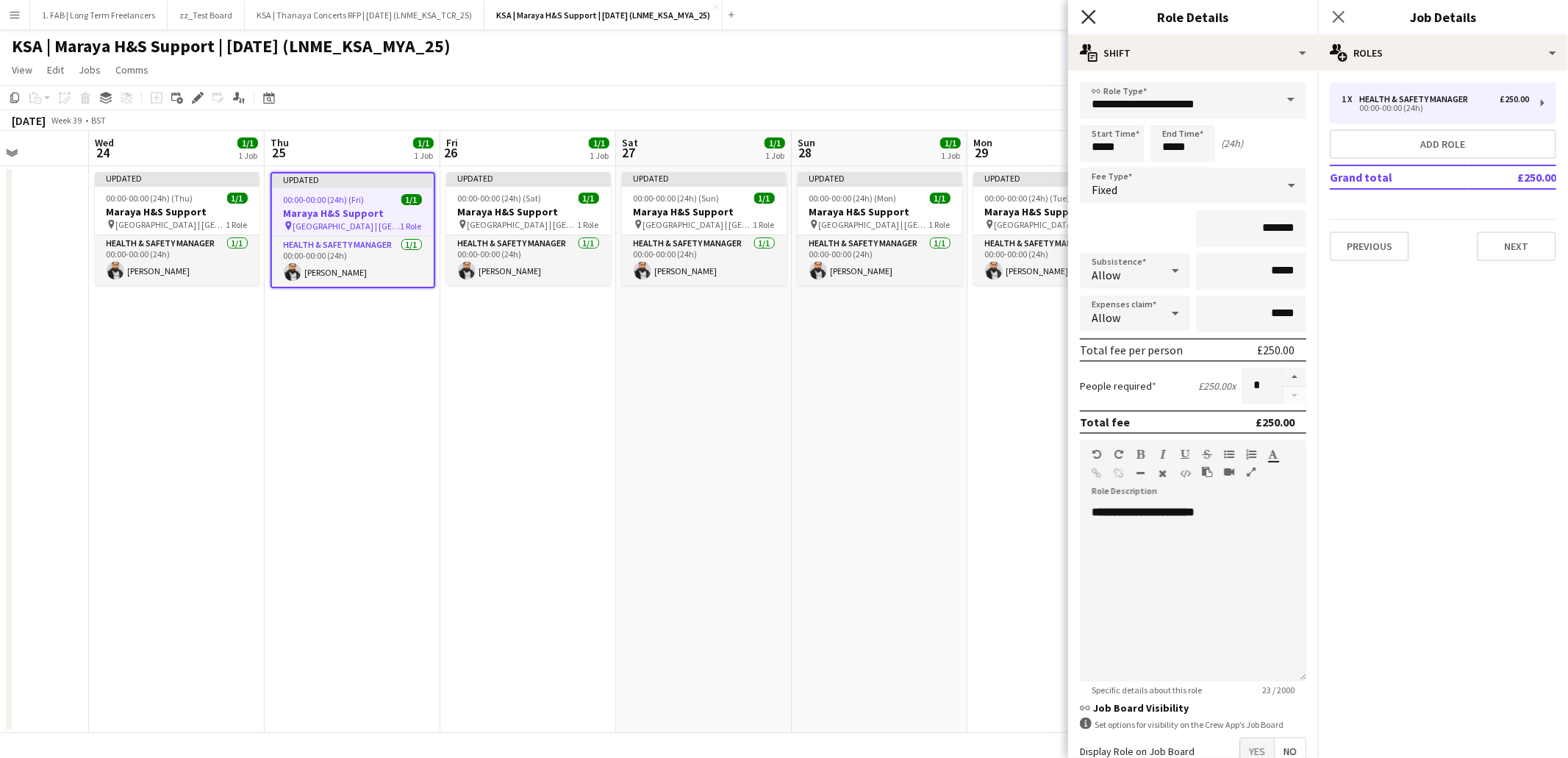
click at [1084, 15] on icon "Close pop-in" at bounding box center [1088, 16] width 14 height 14
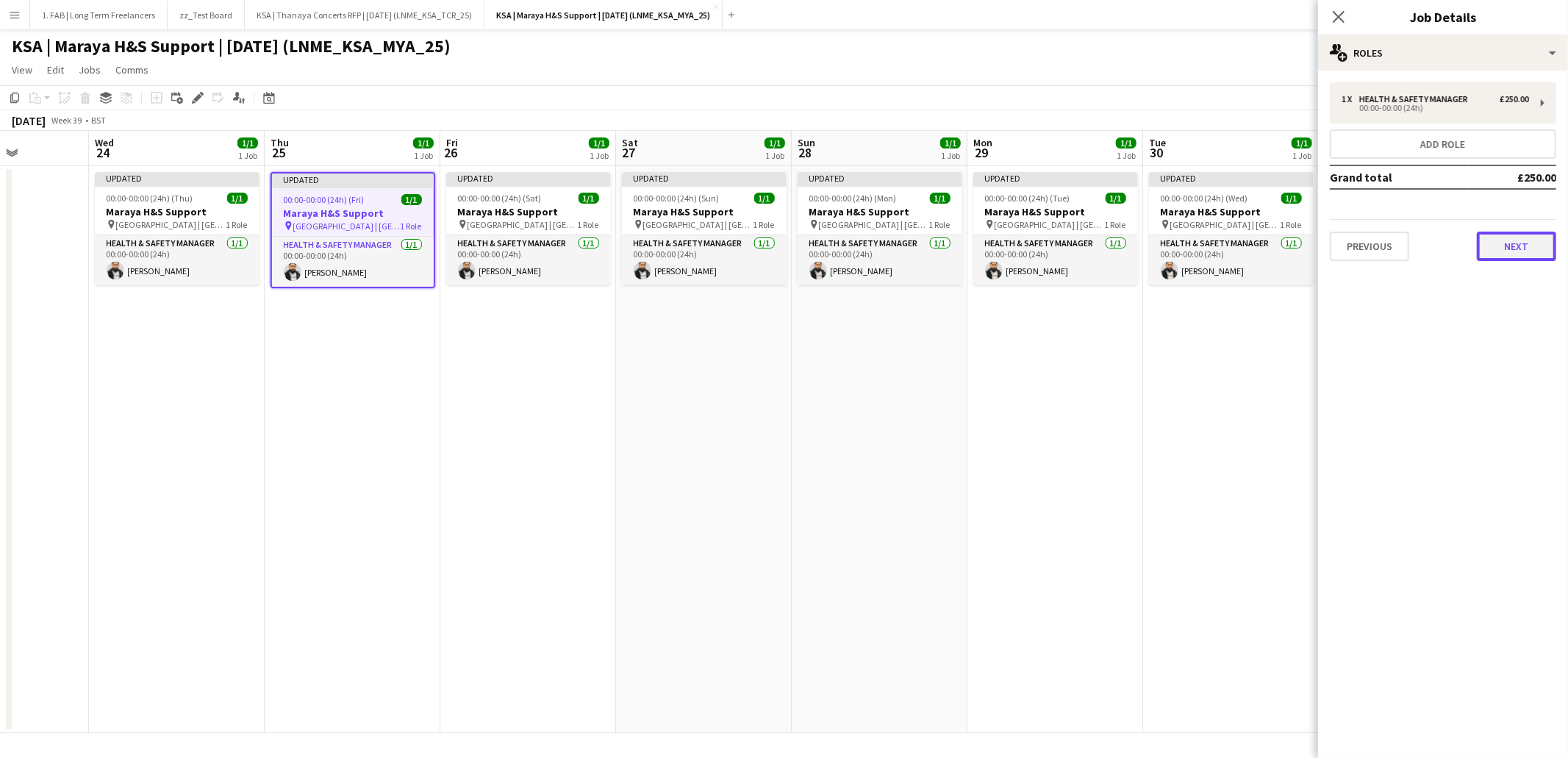
click at [1530, 240] on button "Next" at bounding box center [1516, 246] width 79 height 29
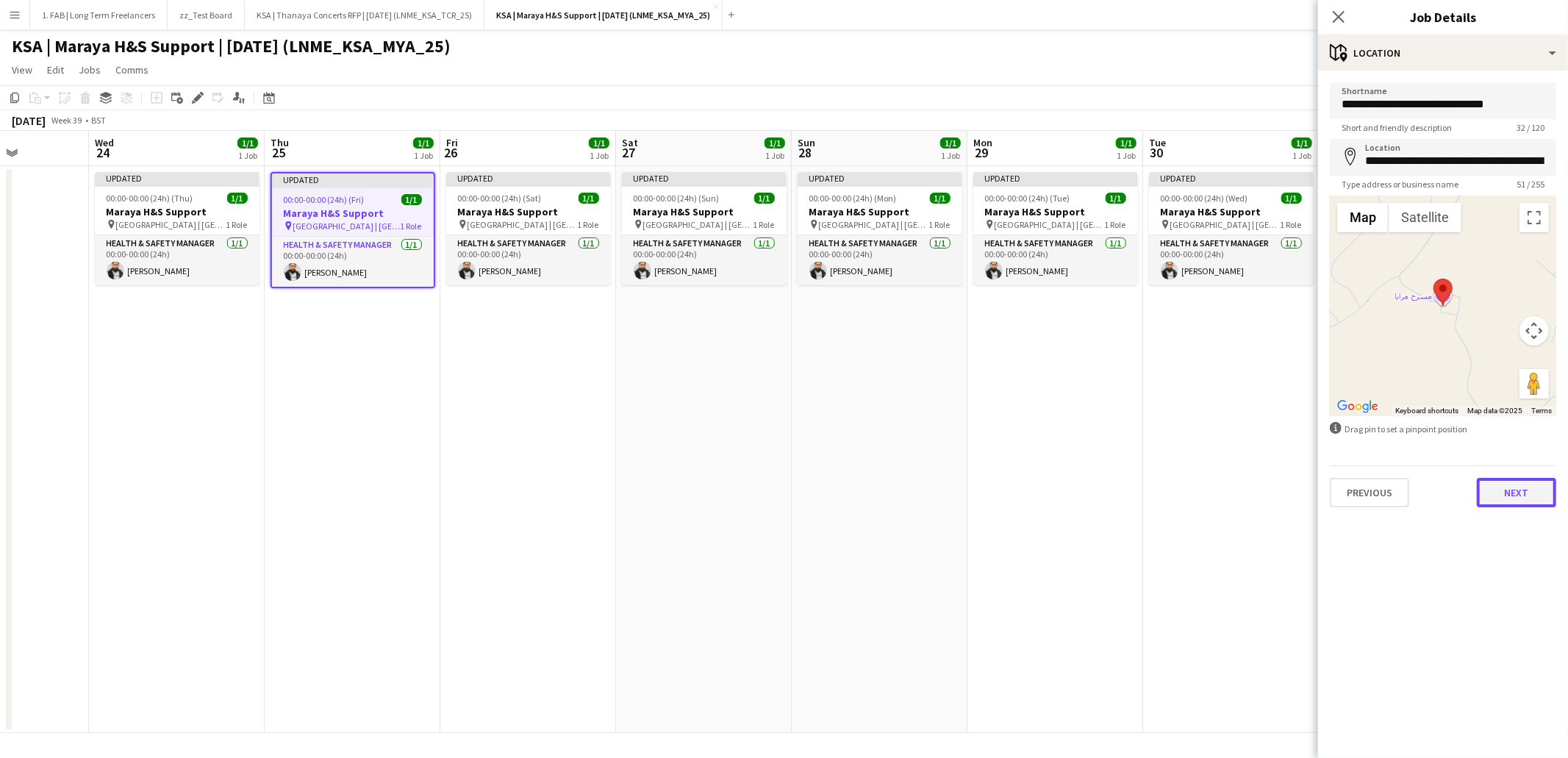
click at [1503, 490] on button "Next" at bounding box center [1516, 492] width 79 height 29
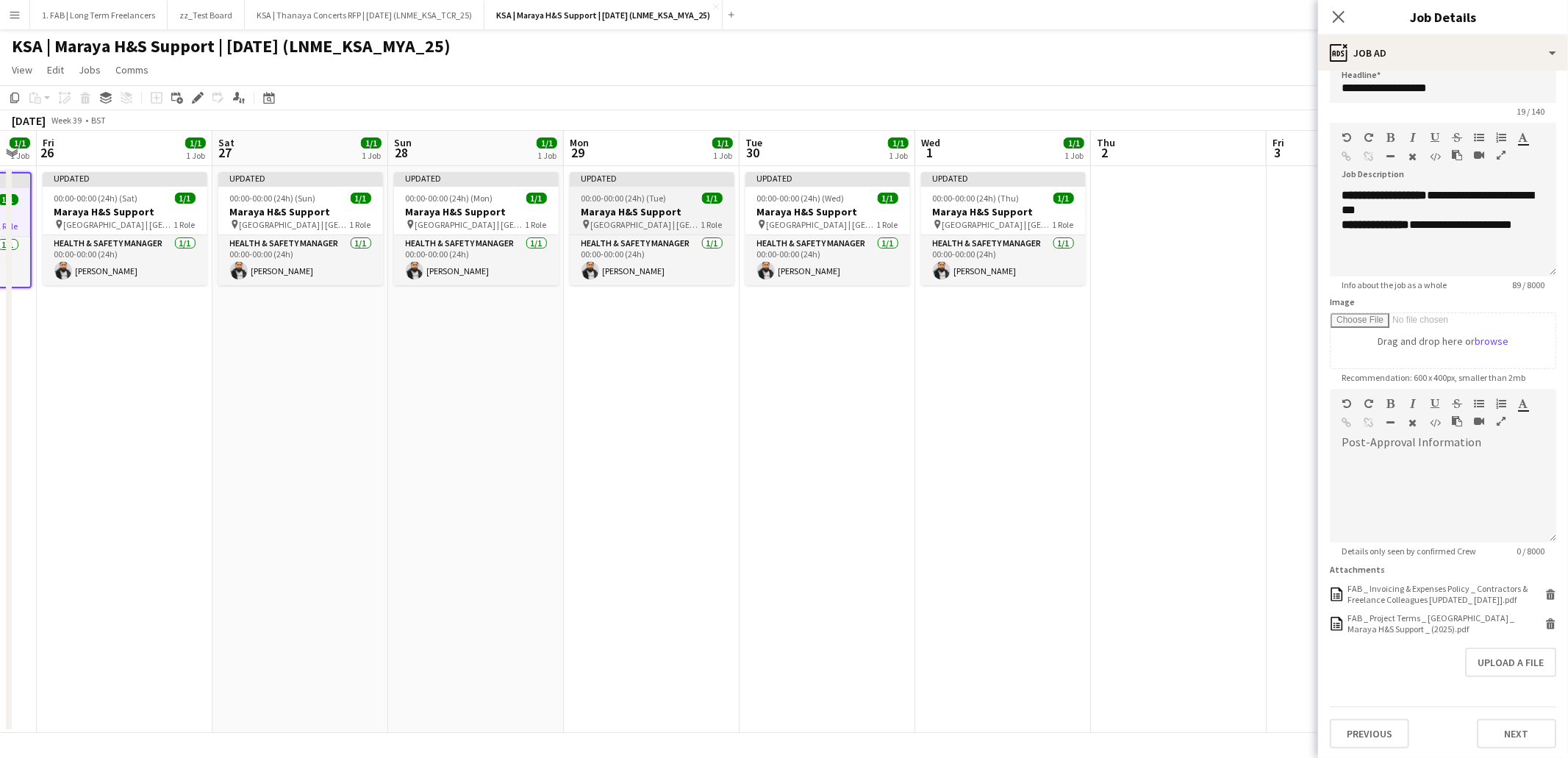
scroll to position [0, 494]
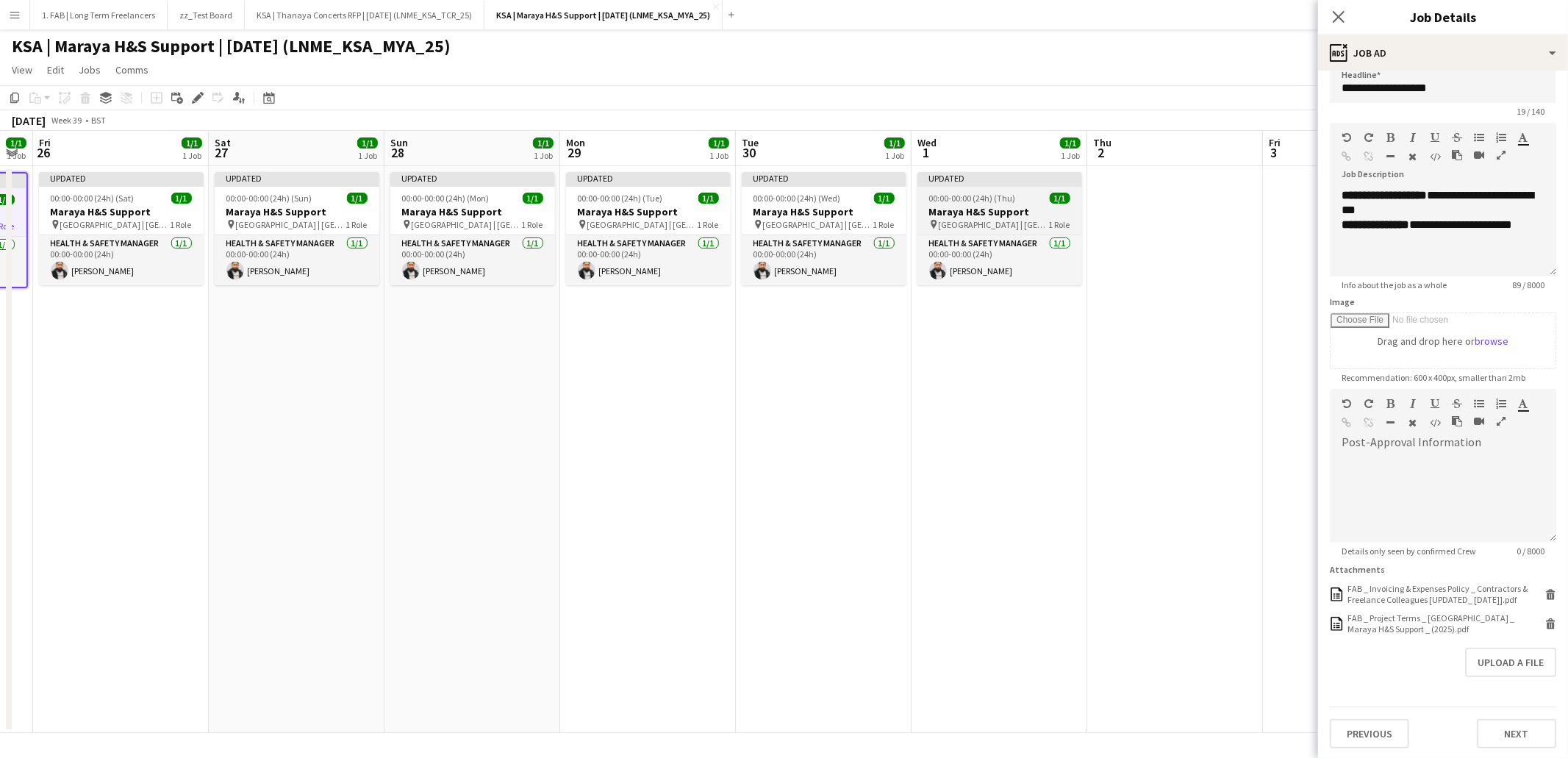
click at [1008, 200] on span "00:00-00:00 (24h) (Thu)" at bounding box center [973, 197] width 87 height 11
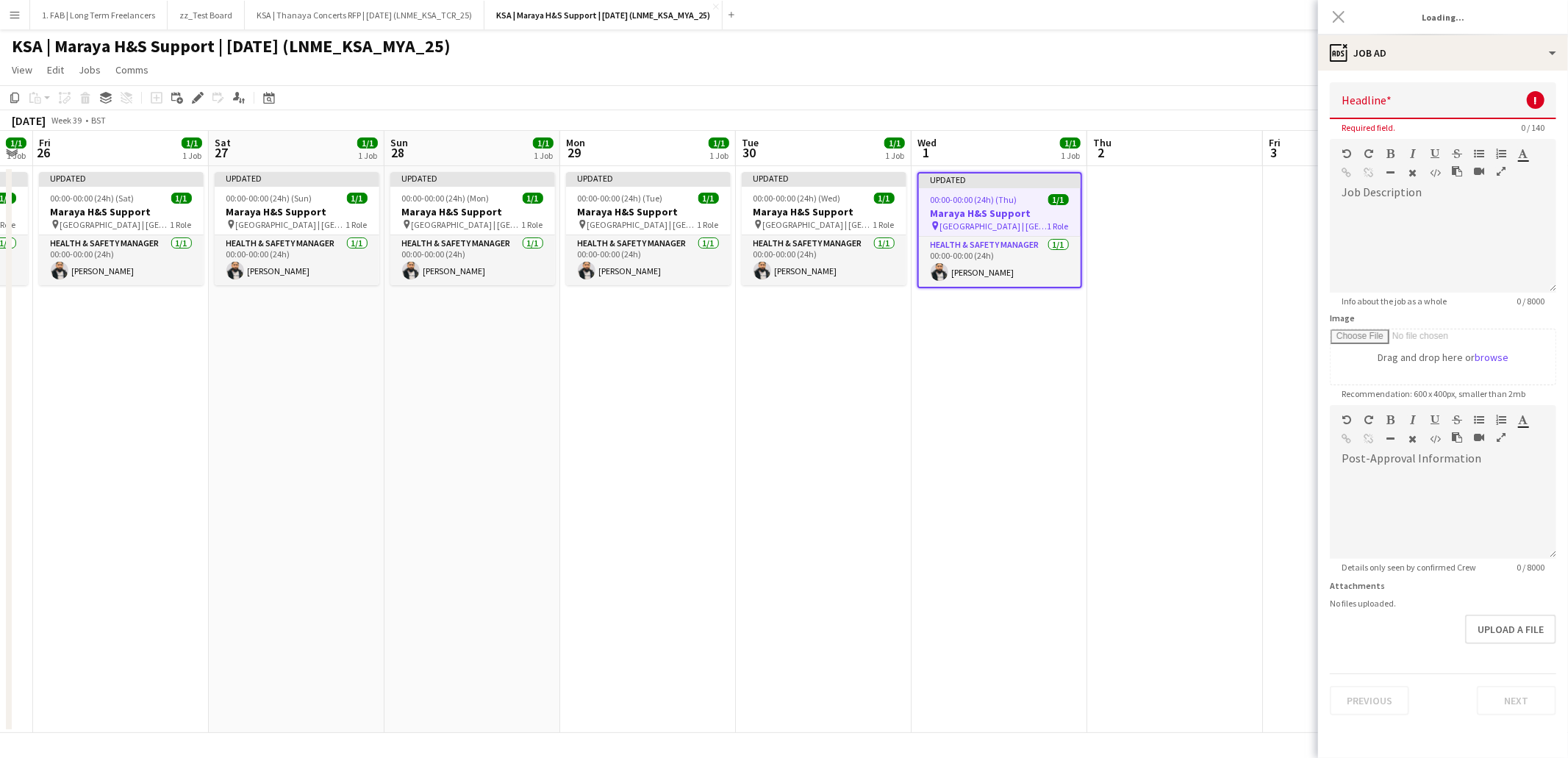
type input "**********"
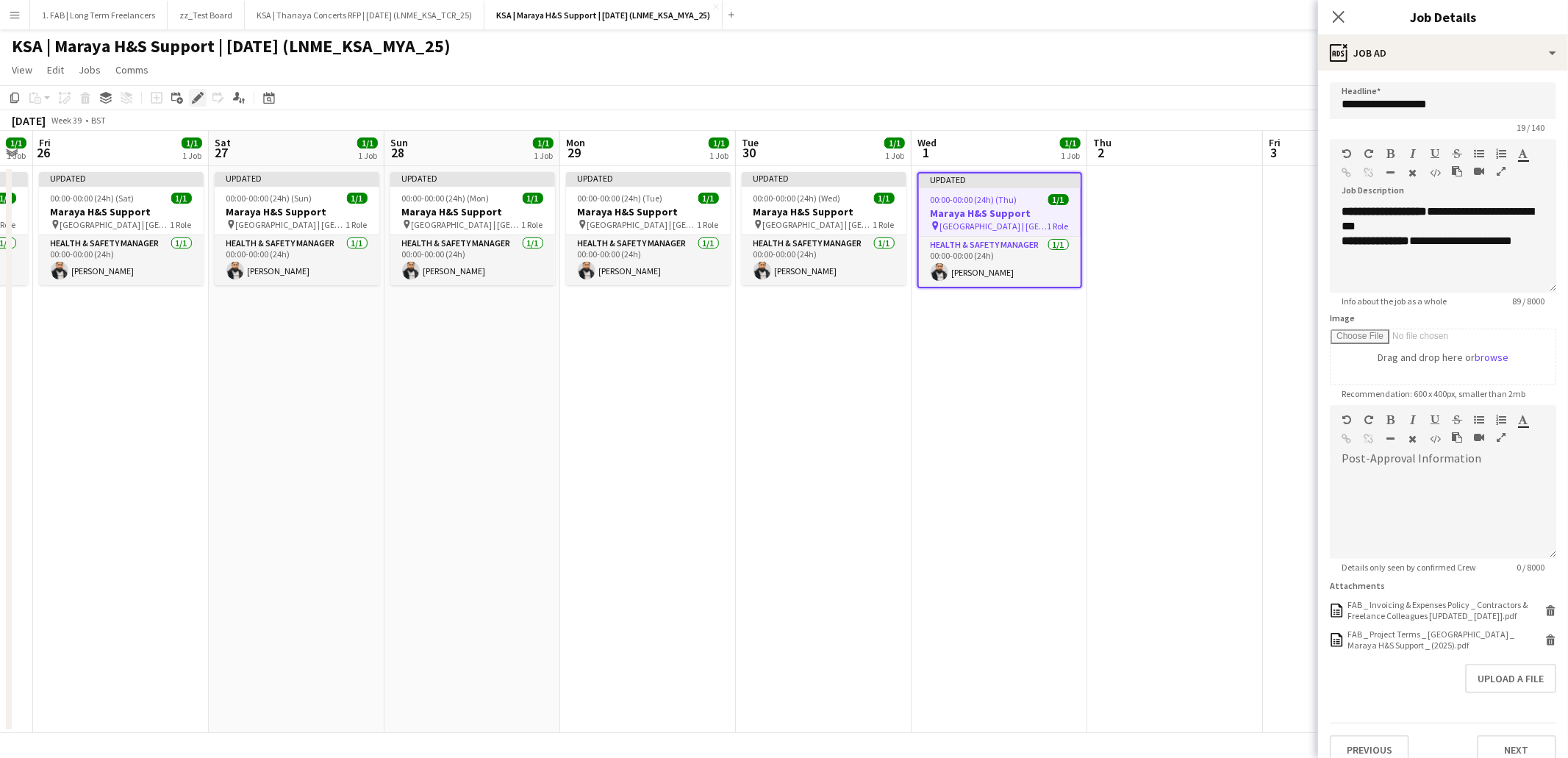
click at [202, 97] on icon "Edit" at bounding box center [198, 97] width 11 height 11
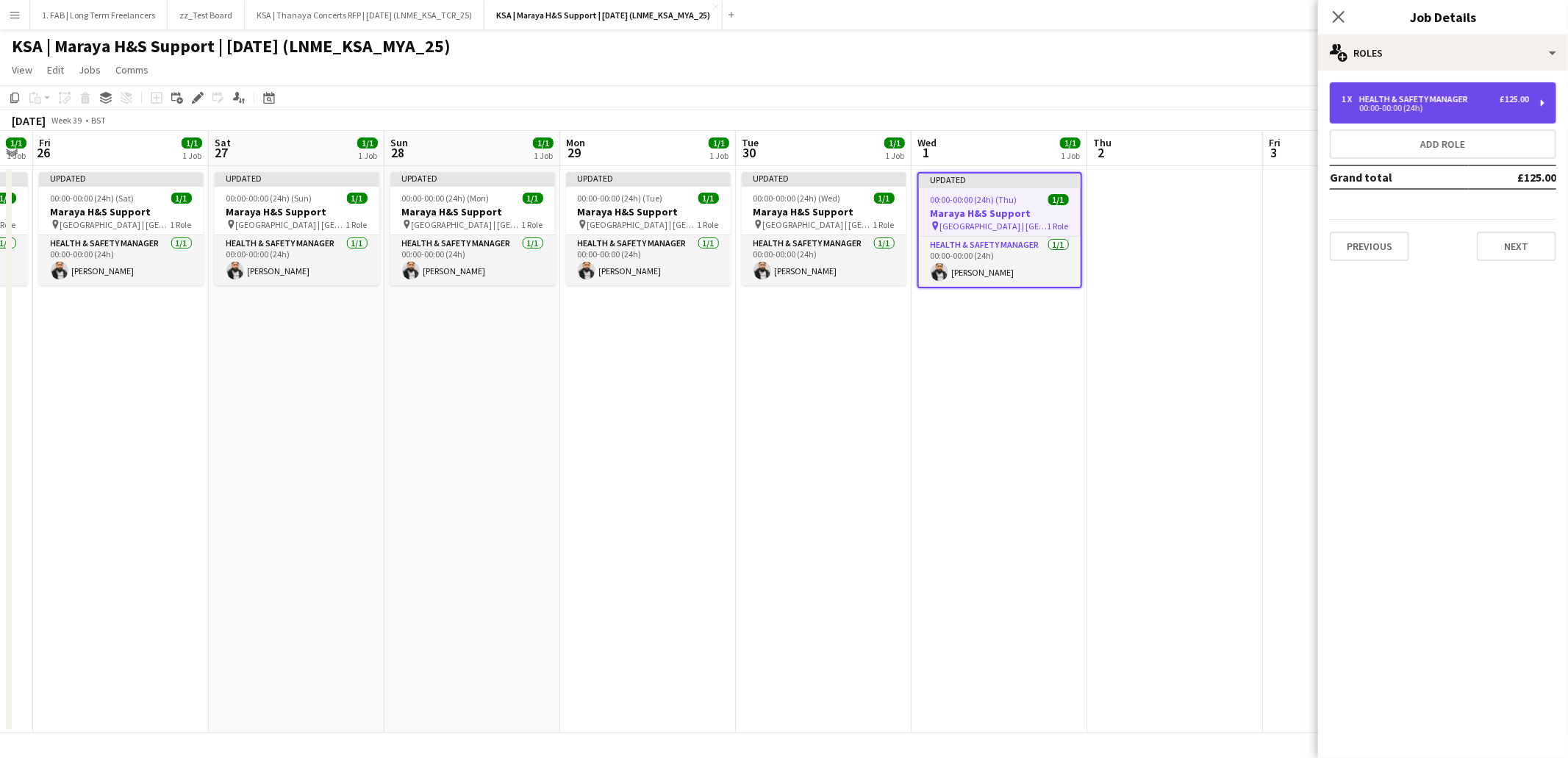
click at [1435, 112] on div "1 x Health & Safety Manager £125.00 00:00-00:00 (24h)" at bounding box center [1443, 103] width 227 height 41
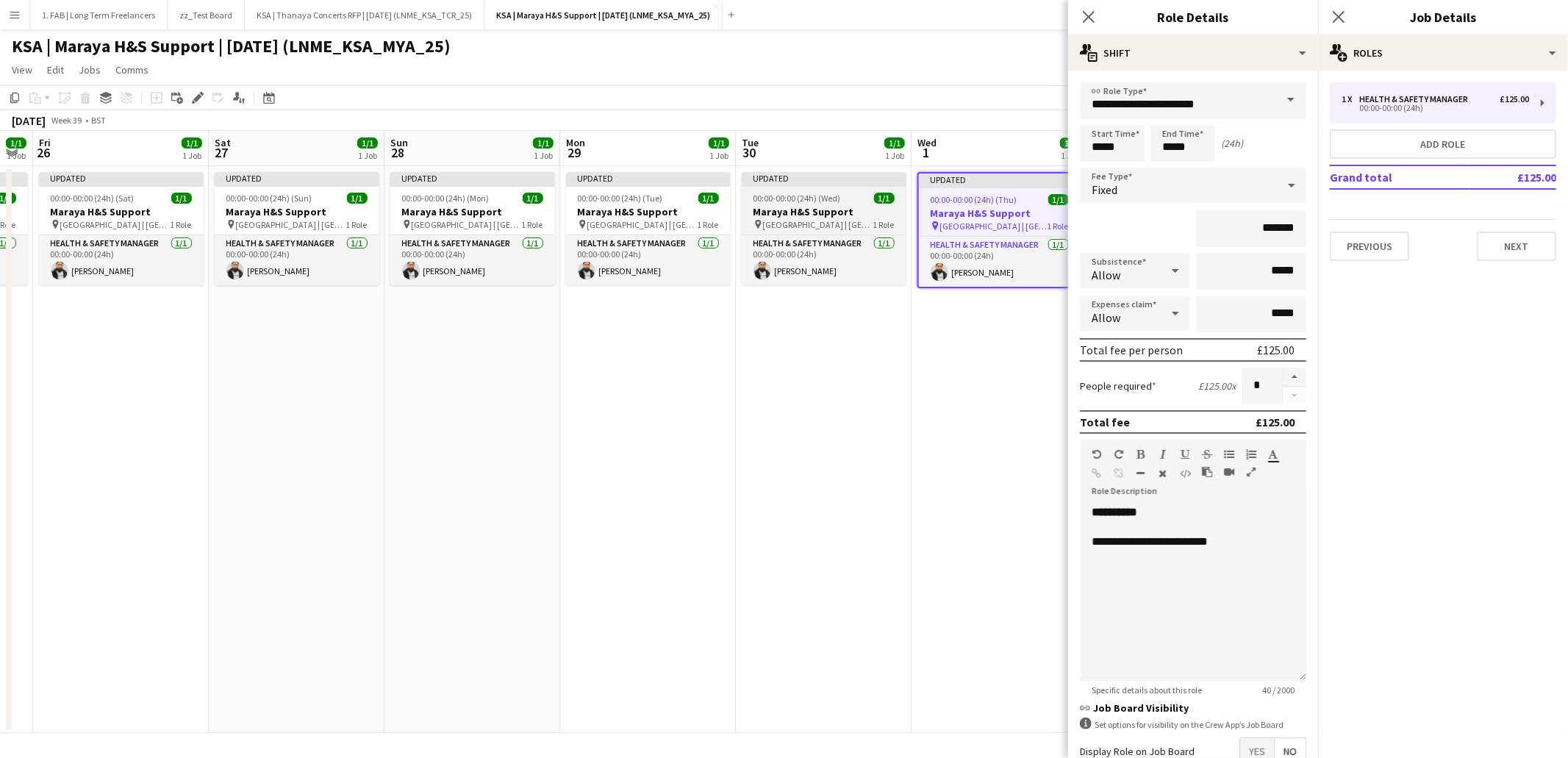
click at [874, 195] on span "1/1" at bounding box center [884, 197] width 20 height 11
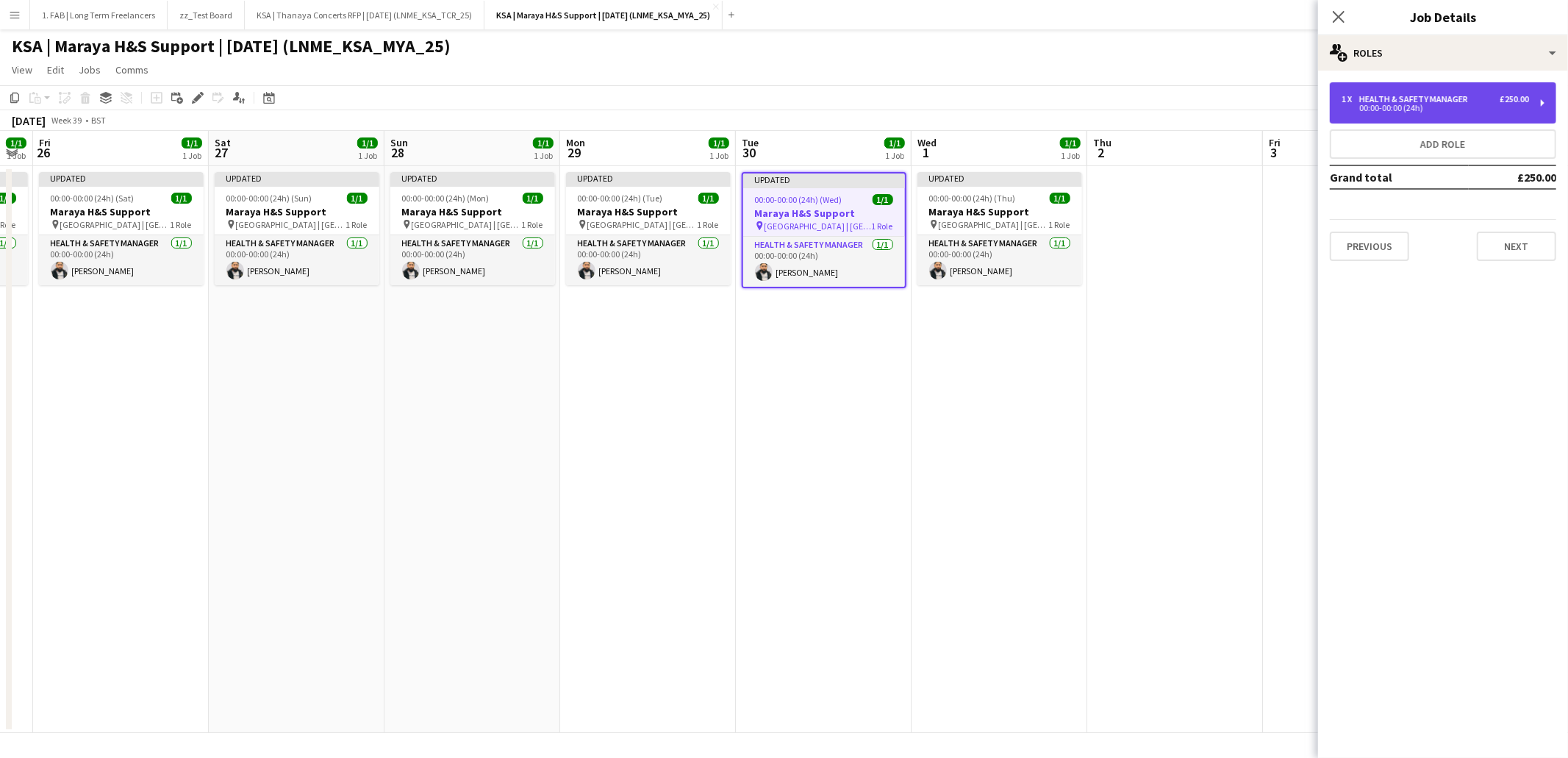
click at [1422, 106] on div "00:00-00:00 (24h)" at bounding box center [1435, 108] width 187 height 7
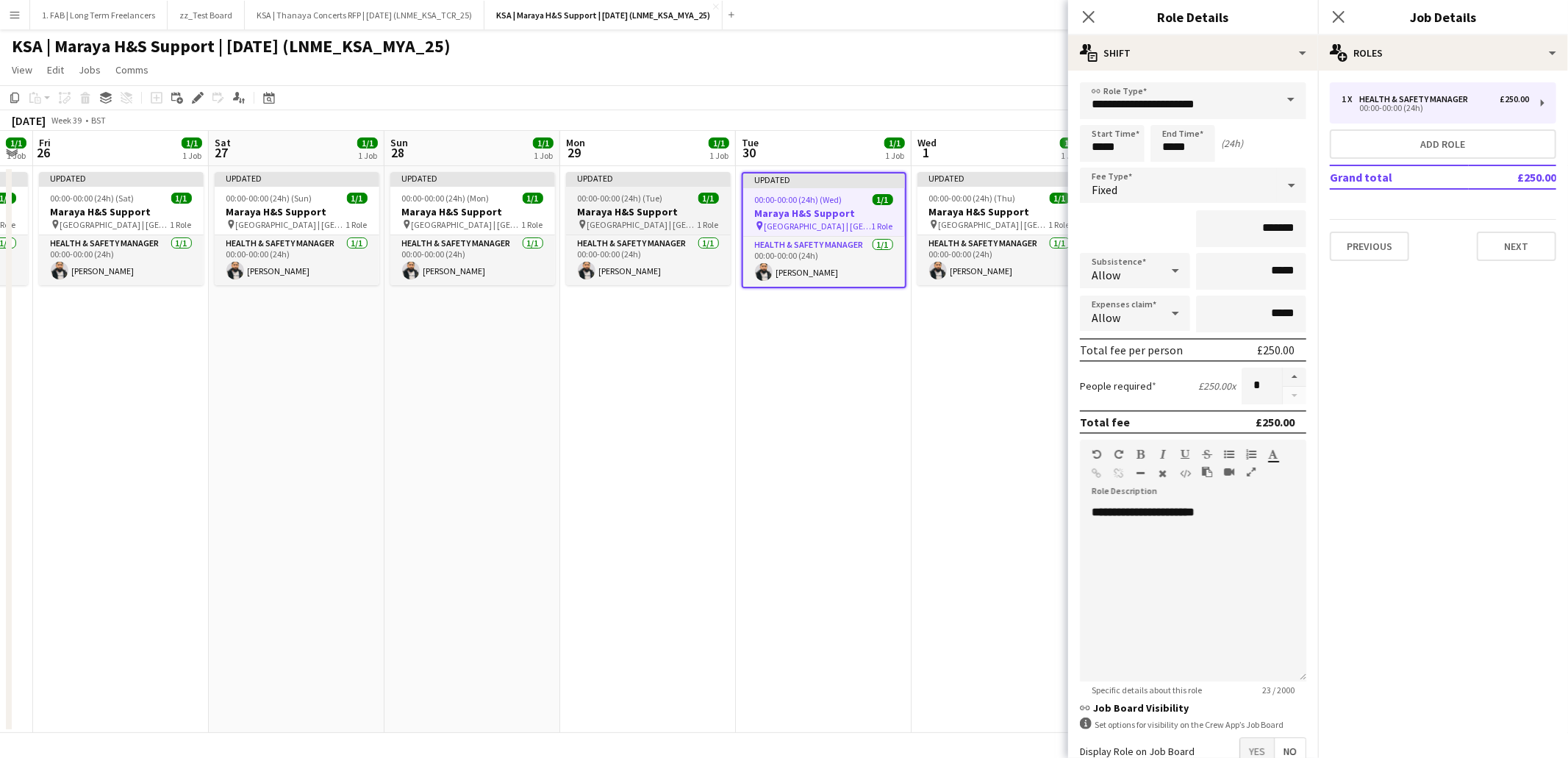
click at [645, 203] on app-job-card "Updated 00:00-00:00 (24h) (Tue) 1/1 Maraya H&S Support pin [GEOGRAPHIC_DATA] | …" at bounding box center [648, 228] width 164 height 113
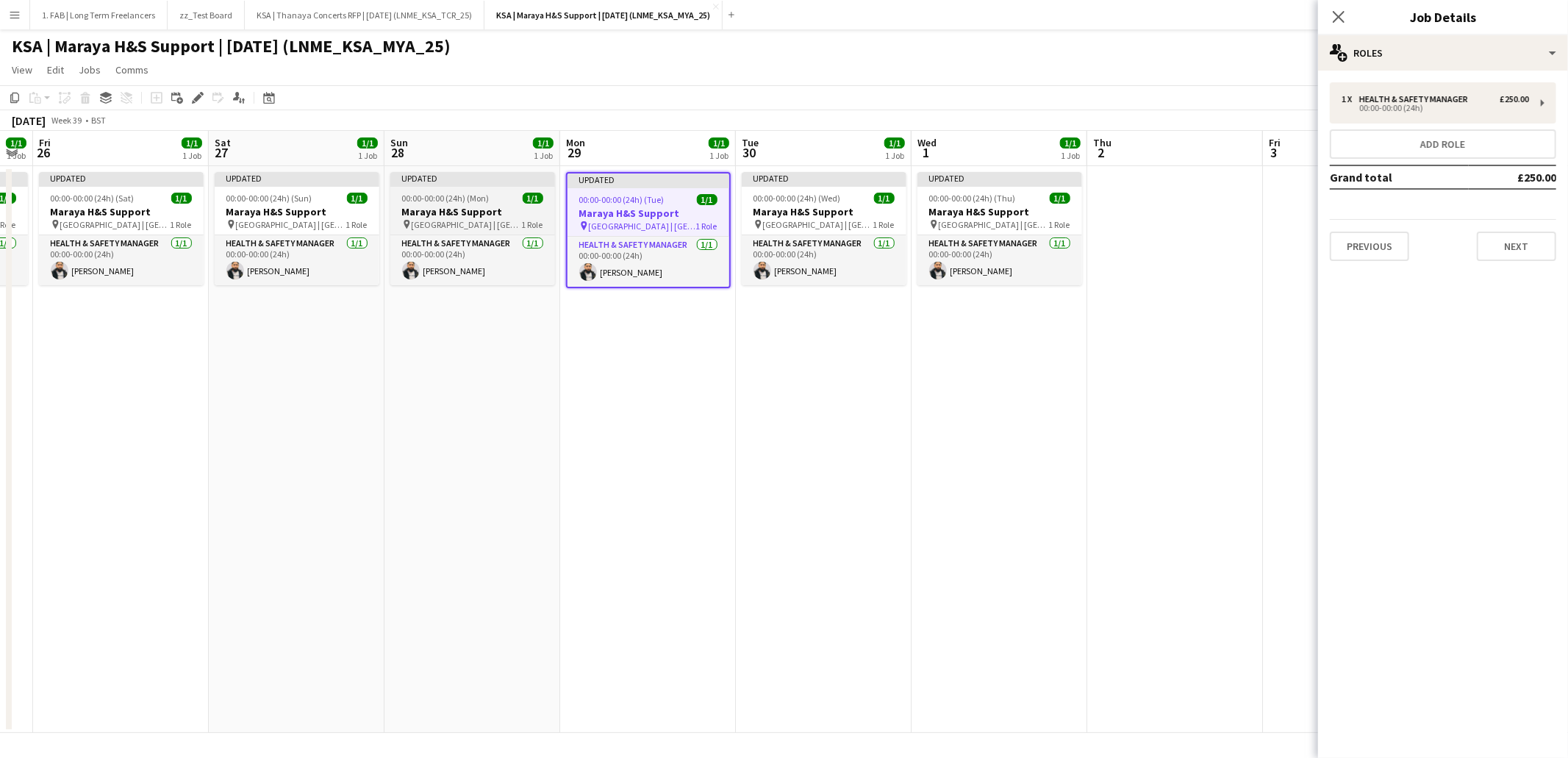
click at [497, 209] on h3 "Maraya H&S Support" at bounding box center [472, 212] width 164 height 13
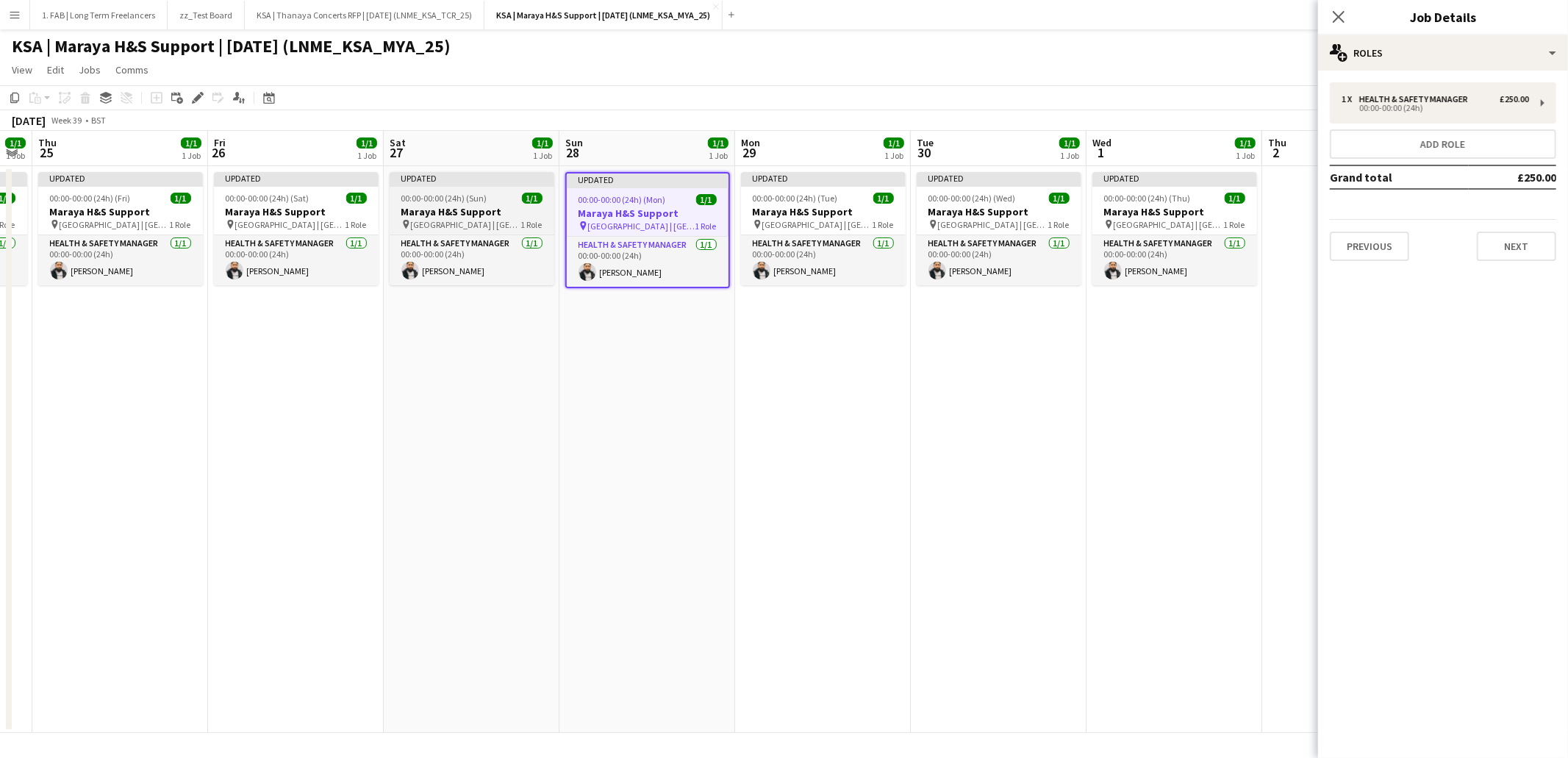
click at [464, 219] on span "[GEOGRAPHIC_DATA] | [GEOGRAPHIC_DATA], [GEOGRAPHIC_DATA]" at bounding box center [465, 224] width 110 height 11
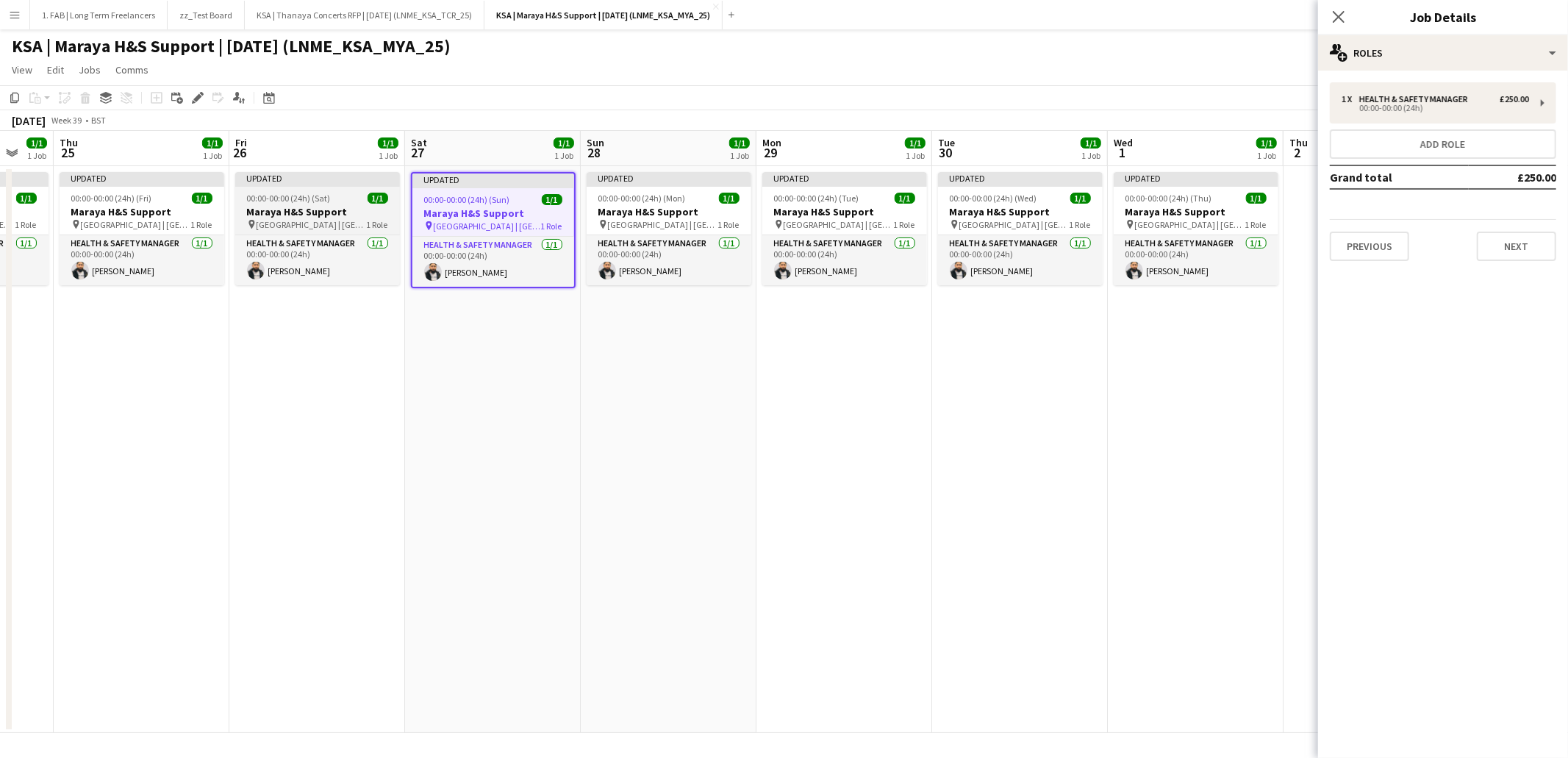
scroll to position [0, 439]
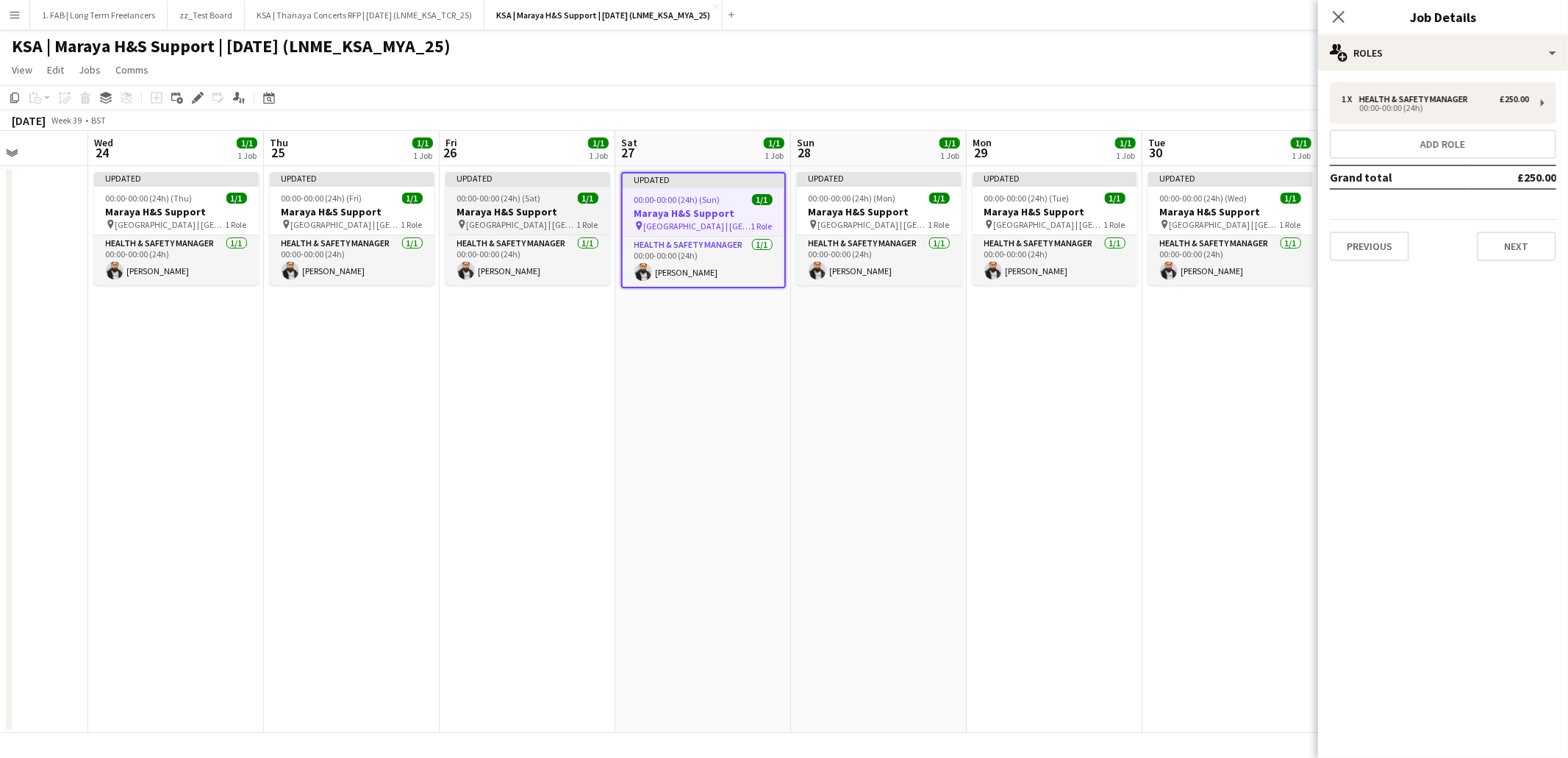
click at [478, 220] on span "[GEOGRAPHIC_DATA] | [GEOGRAPHIC_DATA], [GEOGRAPHIC_DATA]" at bounding box center [522, 224] width 110 height 11
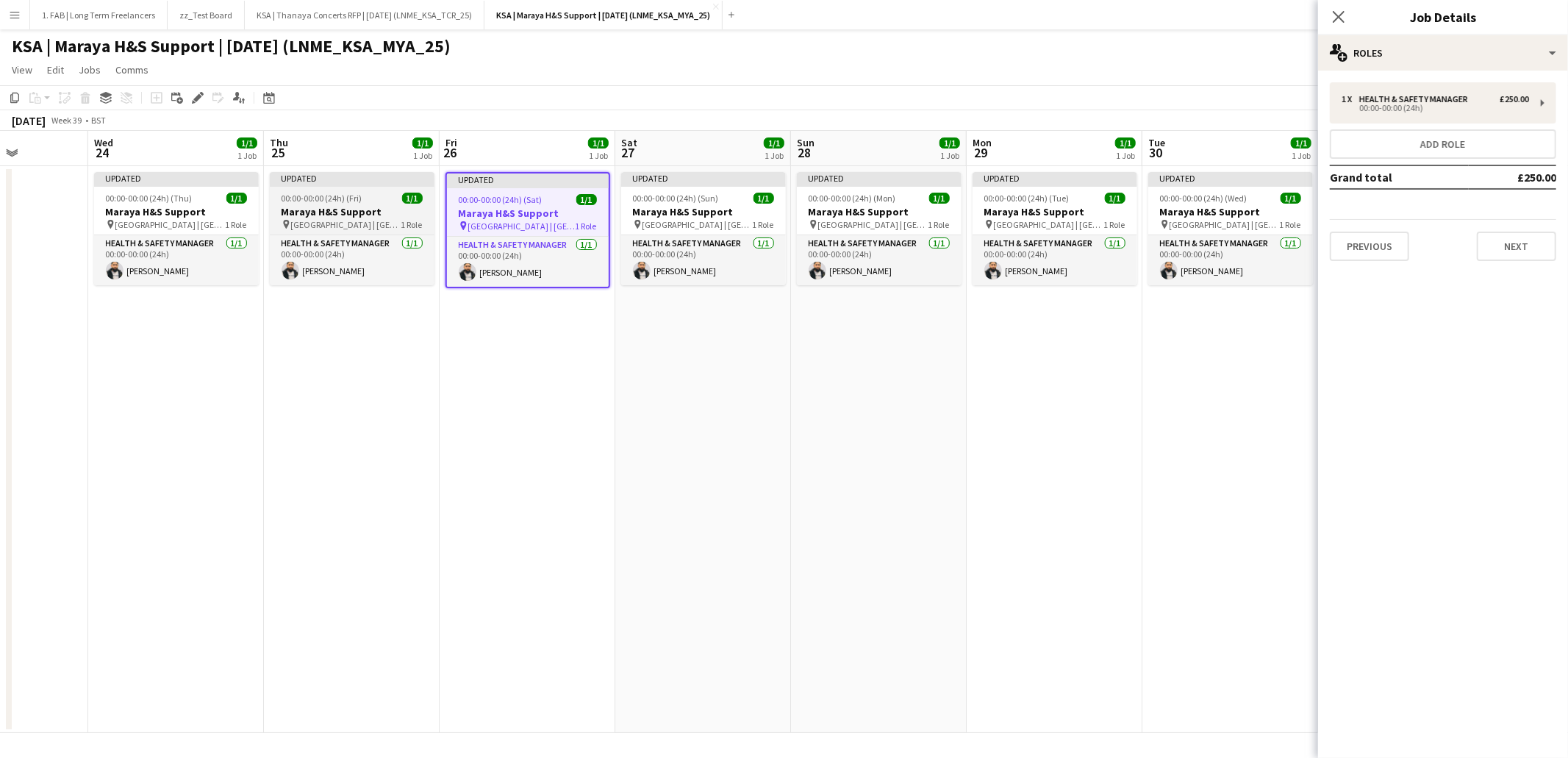
click at [316, 195] on span "00:00-00:00 (24h) (Fri)" at bounding box center [321, 197] width 81 height 11
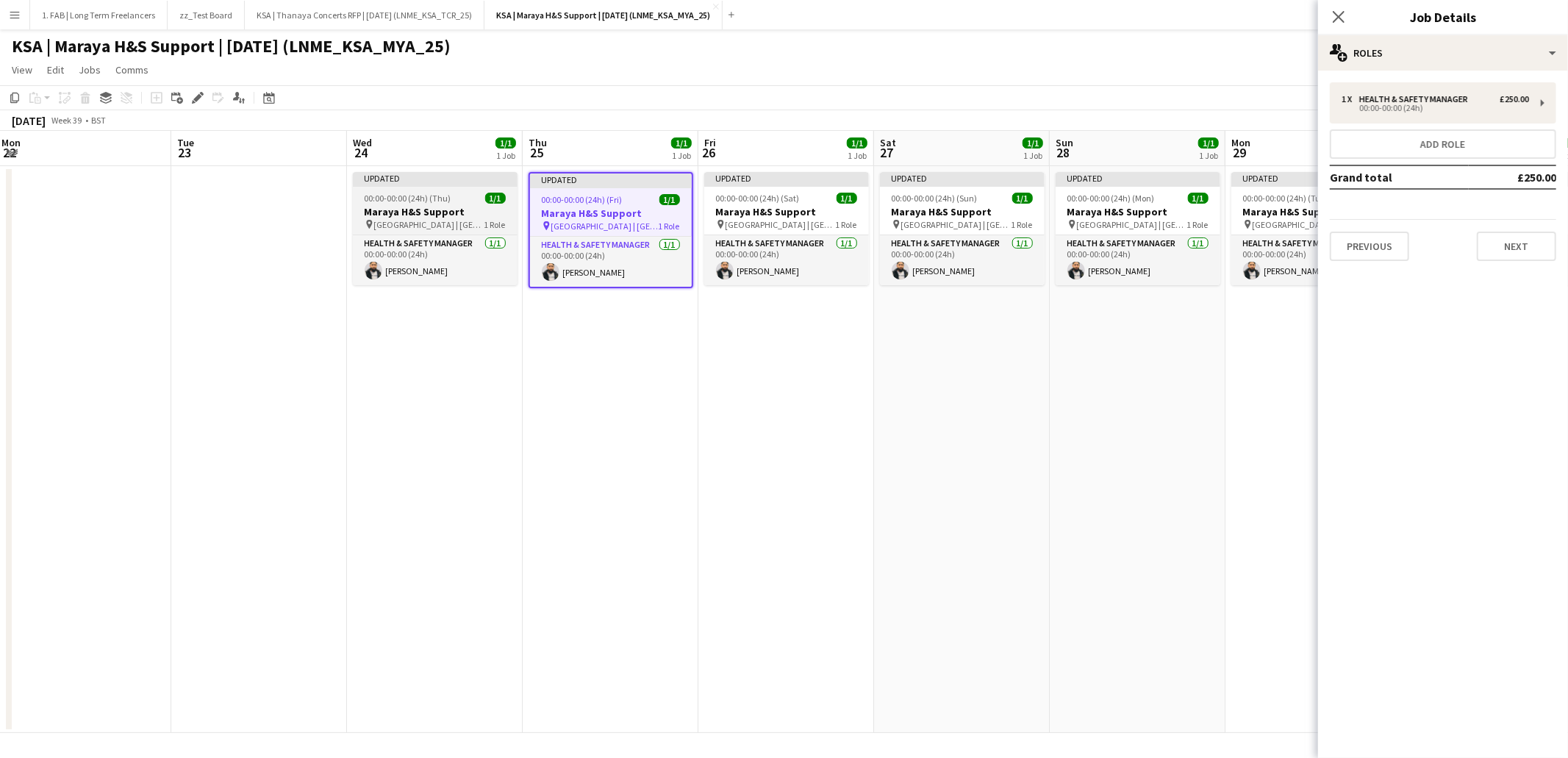
scroll to position [0, 357]
click at [403, 208] on h3 "Maraya H&S Support" at bounding box center [434, 212] width 164 height 13
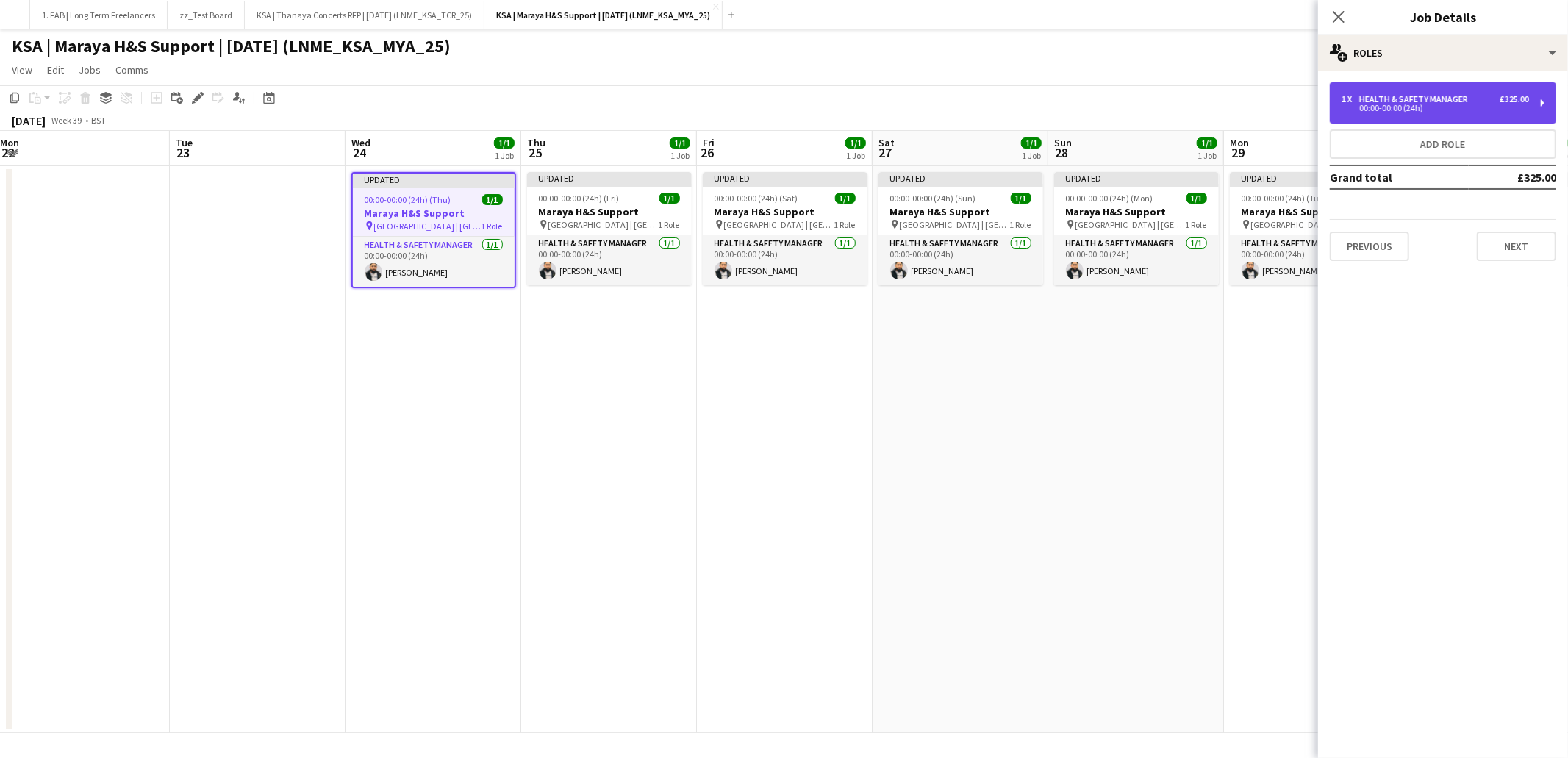
click at [1399, 96] on div "Health & Safety Manager" at bounding box center [1417, 99] width 115 height 11
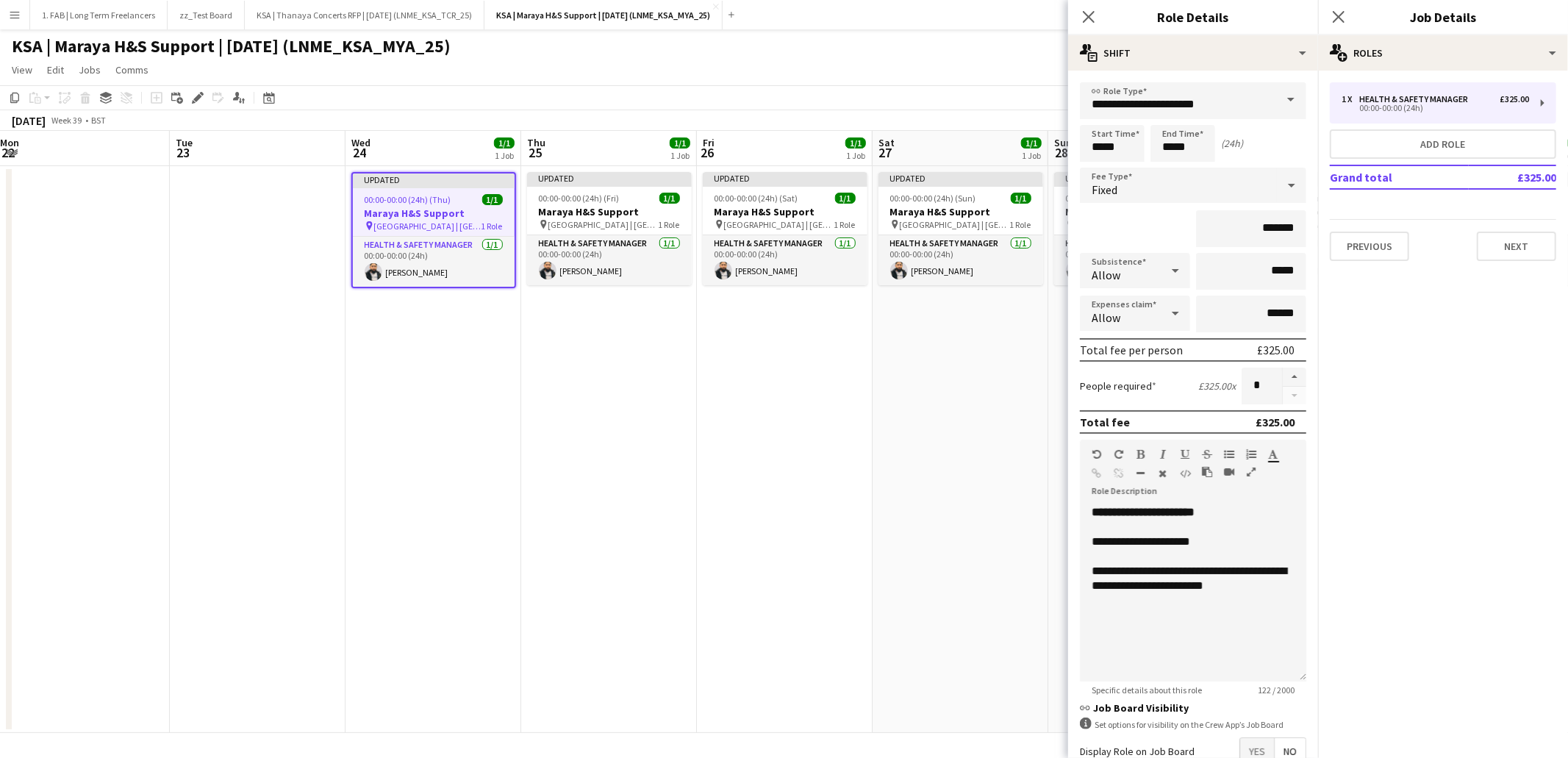
click at [744, 37] on div "KSA | Maraya H&S Support | [DATE] (LNME_KSA_MYA_25)" at bounding box center [784, 43] width 1568 height 28
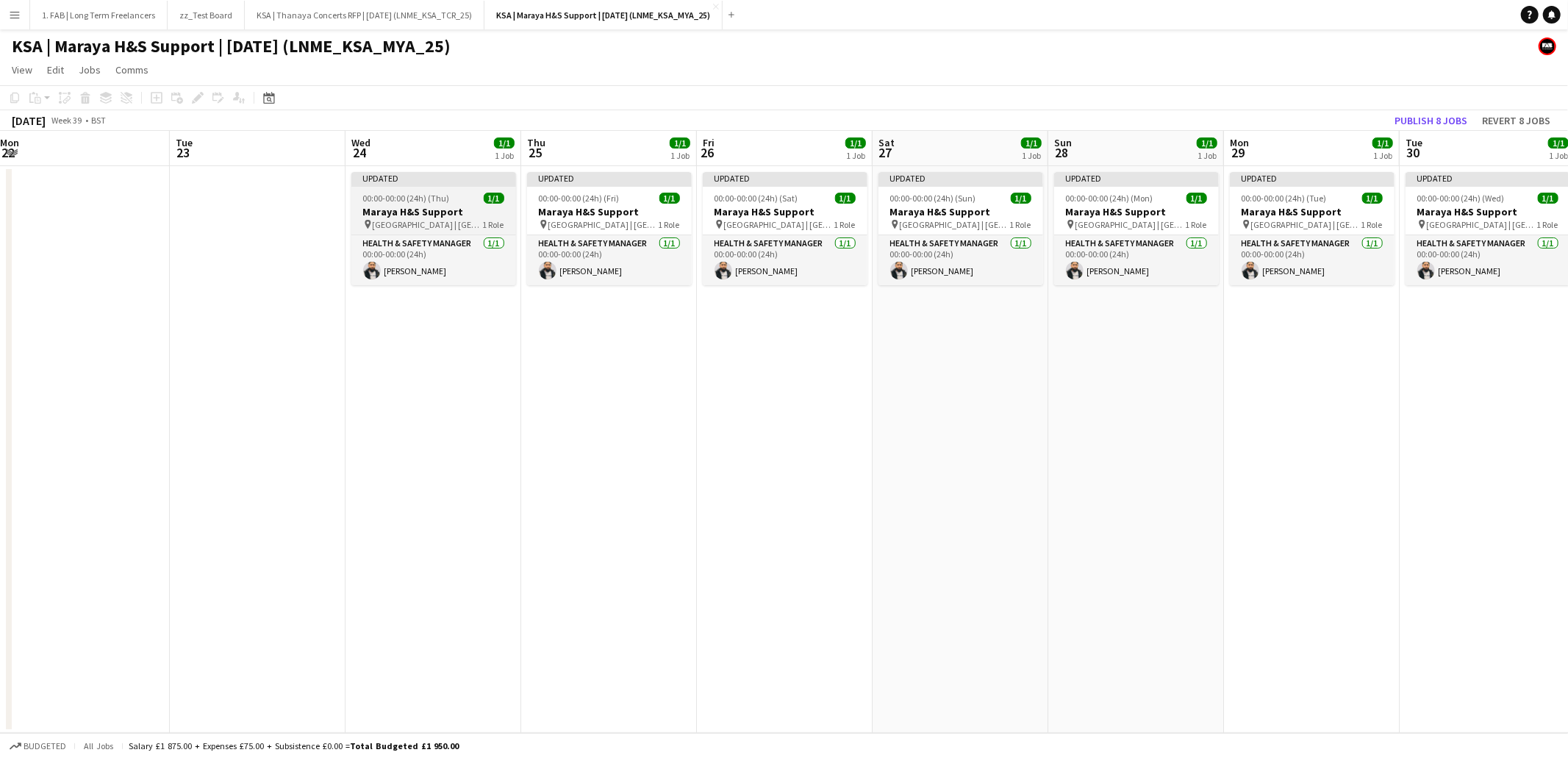
click at [425, 182] on div "Updated" at bounding box center [434, 177] width 164 height 11
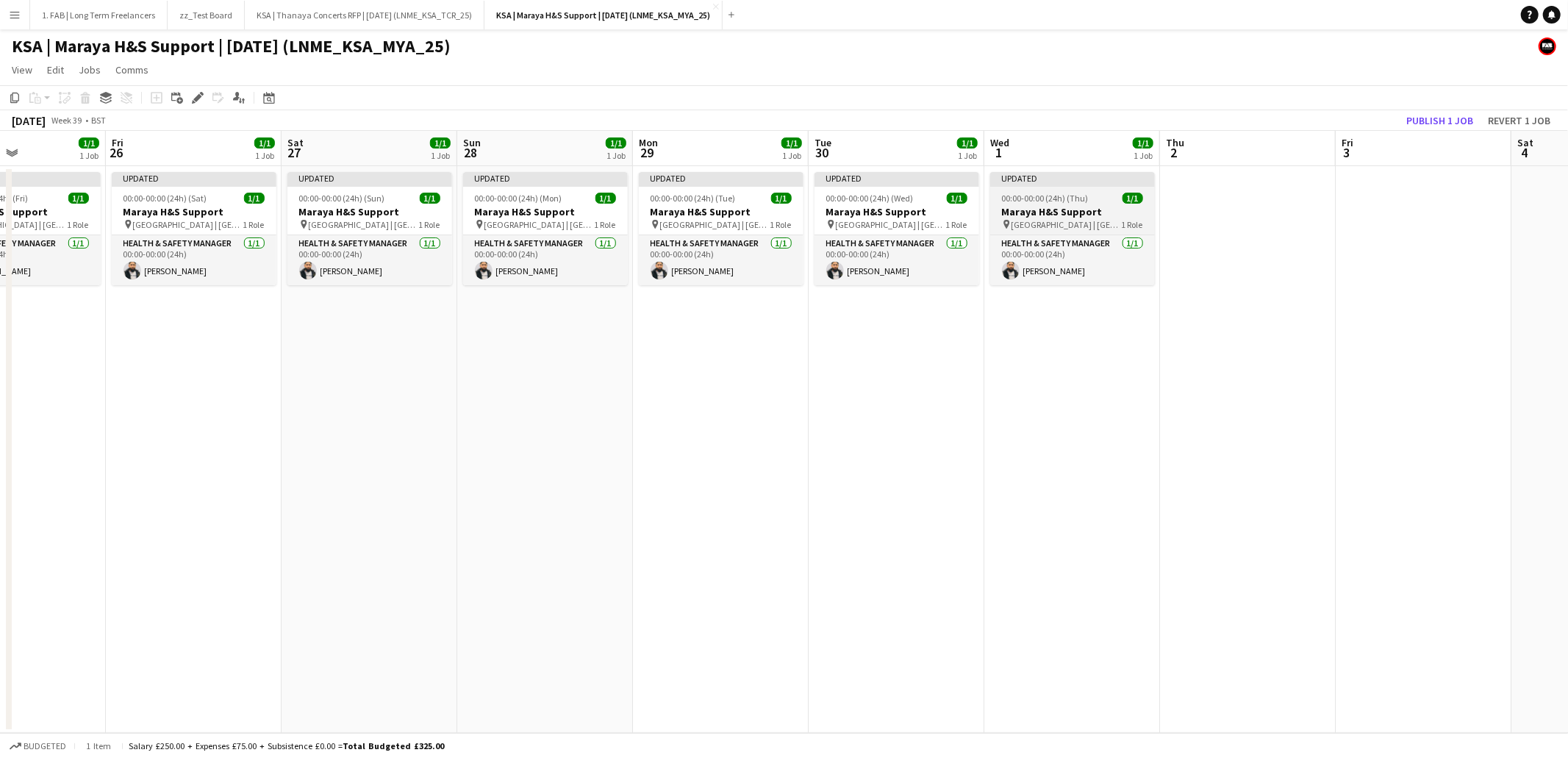
scroll to position [0, 422]
click at [1086, 198] on div "00:00-00:00 (24h) (Thu) 1/1" at bounding box center [1072, 197] width 164 height 11
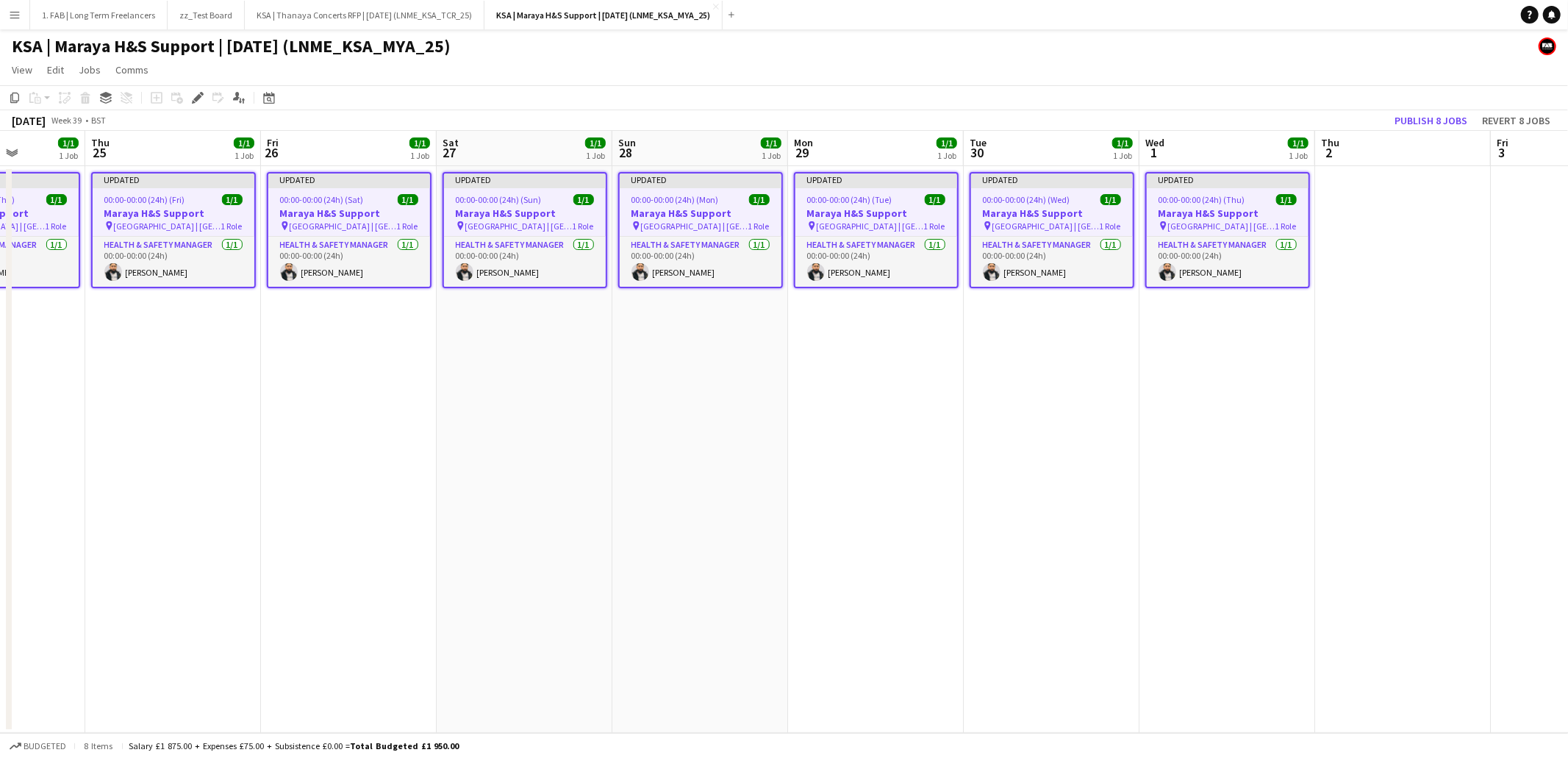
scroll to position [0, 358]
